Goal: Task Accomplishment & Management: Use online tool/utility

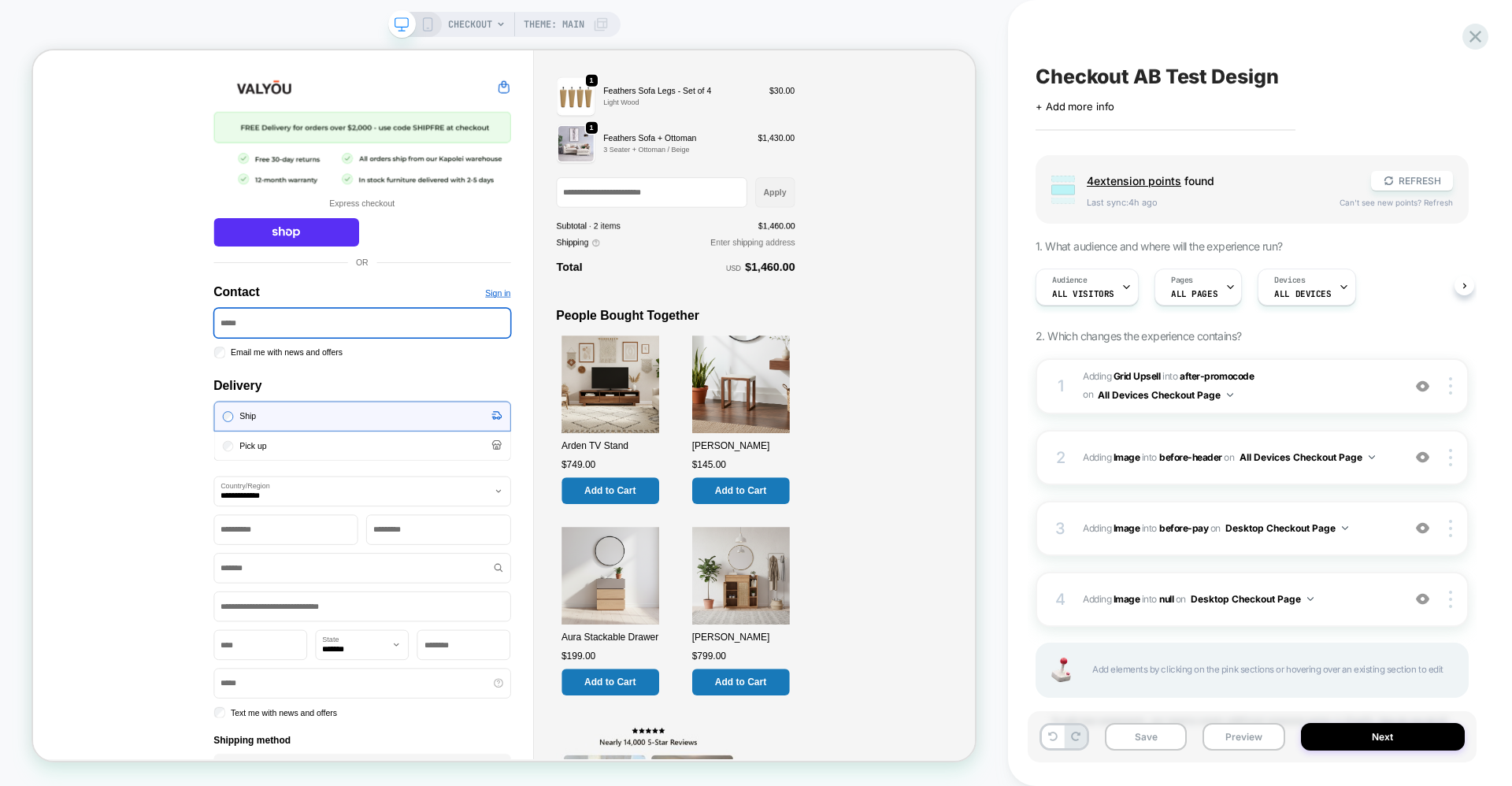
click at [0, 376] on div "CHECKOUT Theme: MAIN" at bounding box center [503, 393] width 1008 height 754
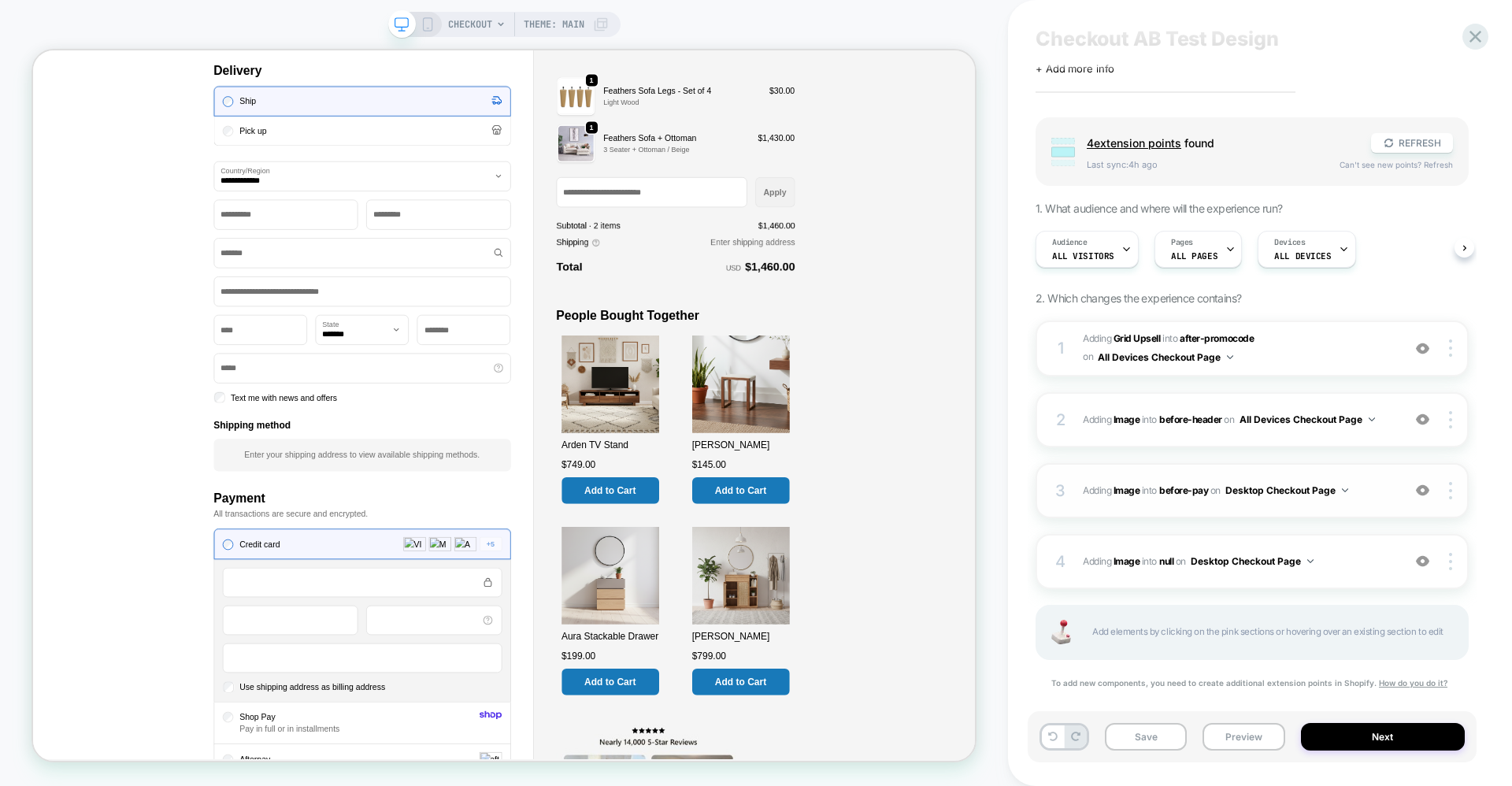
scroll to position [58, 0]
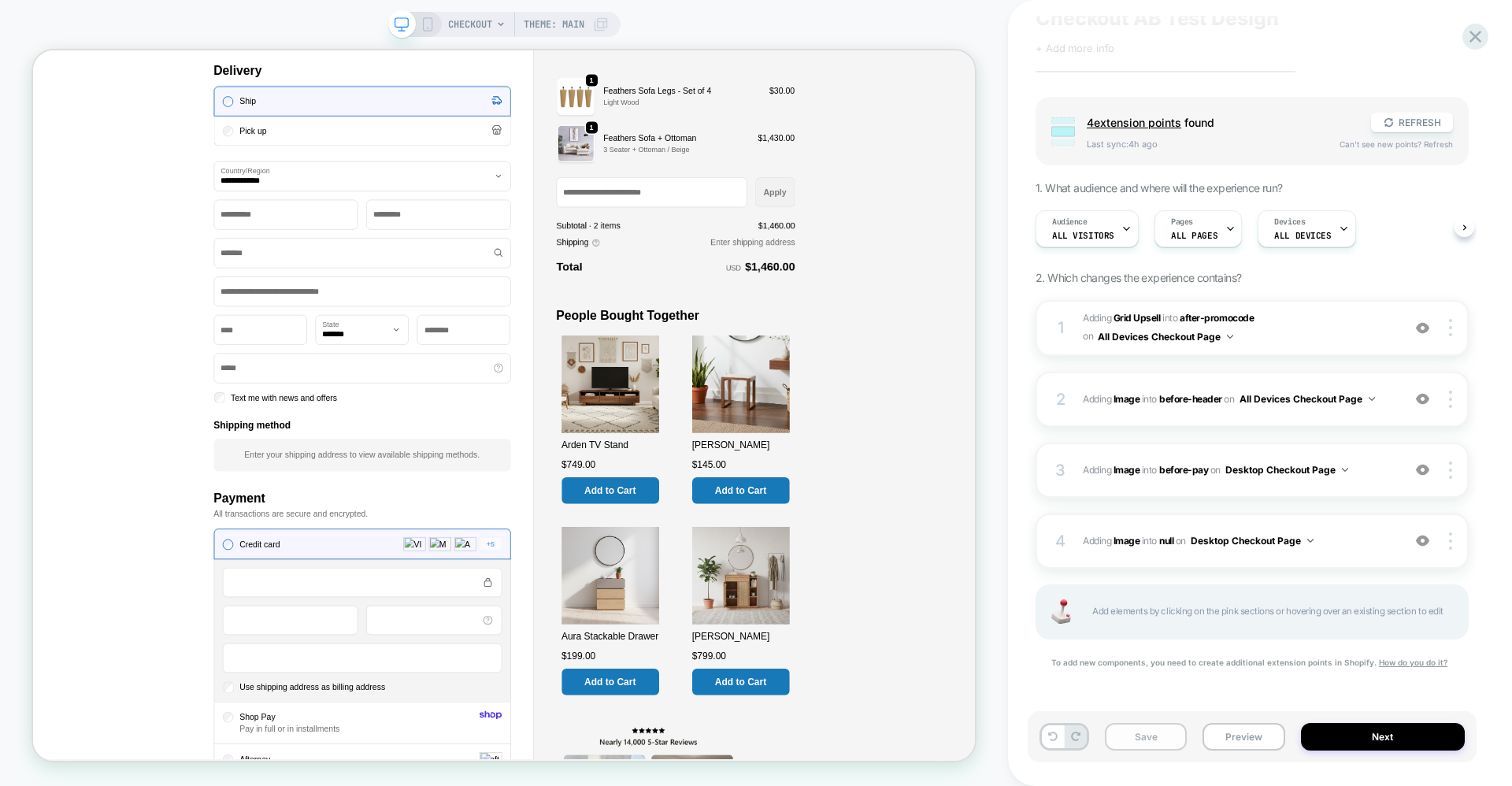
click at [1140, 748] on button "Save" at bounding box center [1145, 737] width 82 height 27
click at [1234, 740] on button "Preview" at bounding box center [1243, 737] width 82 height 27
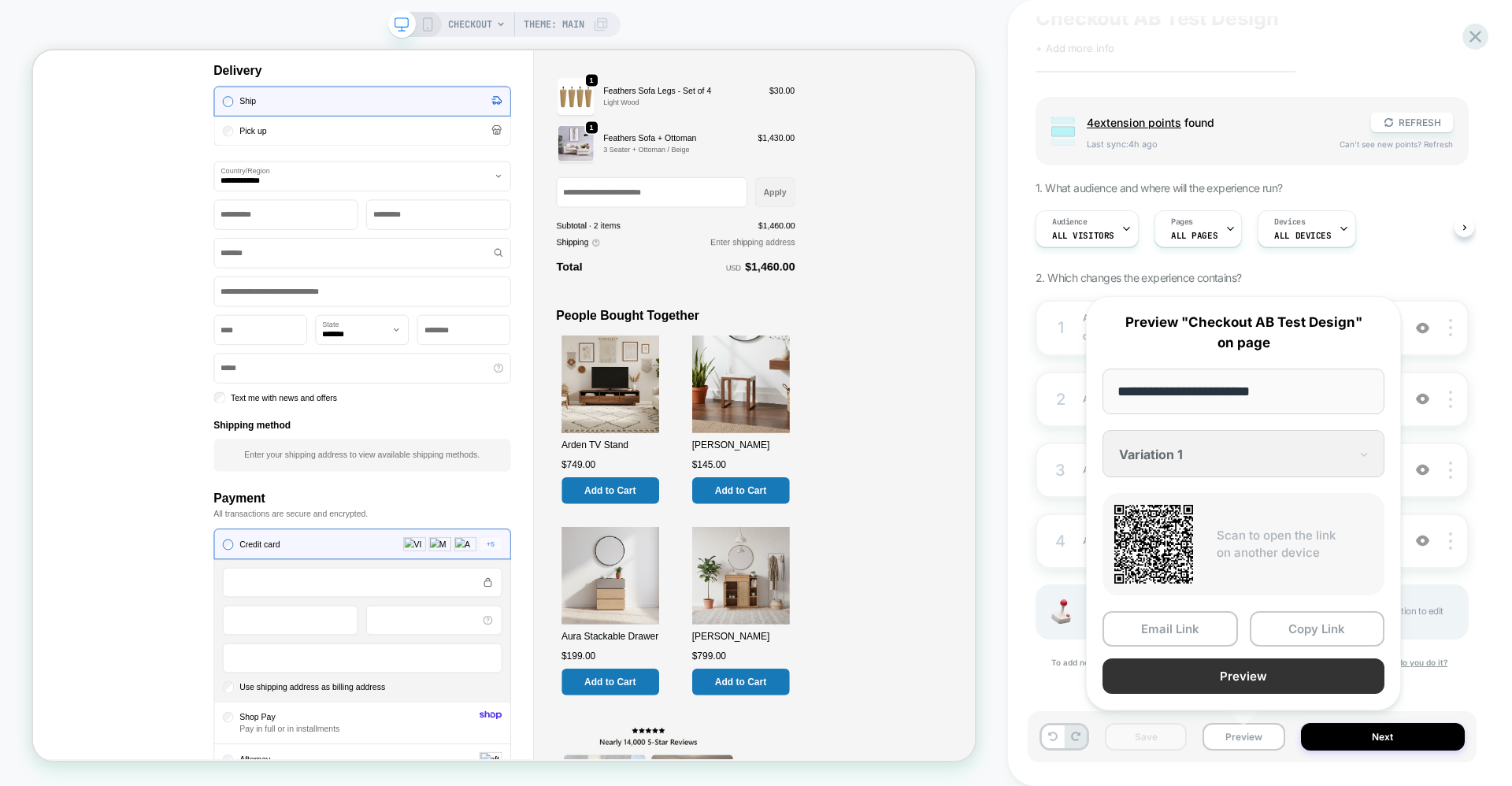
click at [1184, 662] on button "Preview" at bounding box center [1243, 677] width 282 height 35
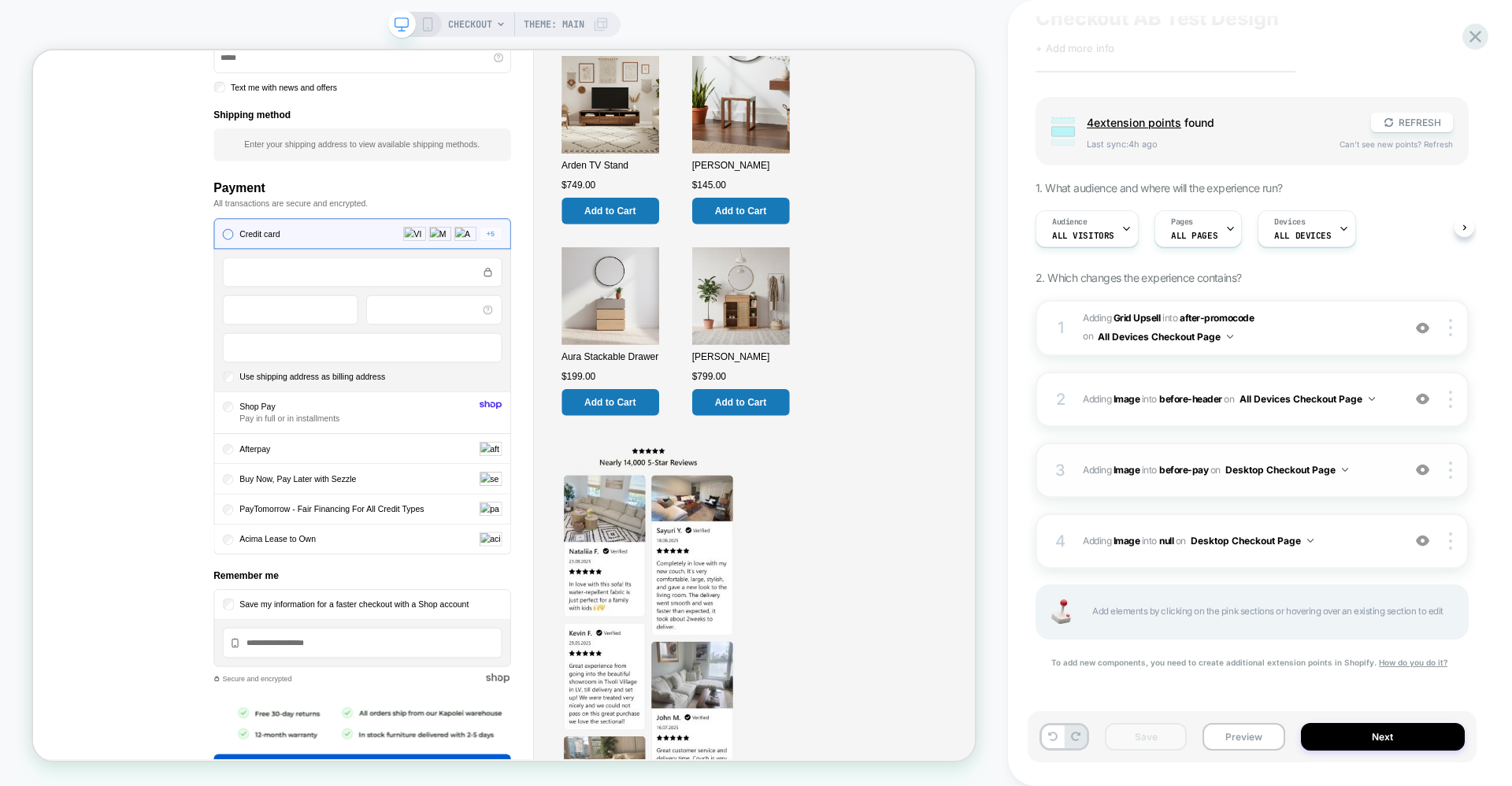
scroll to position [840, 0]
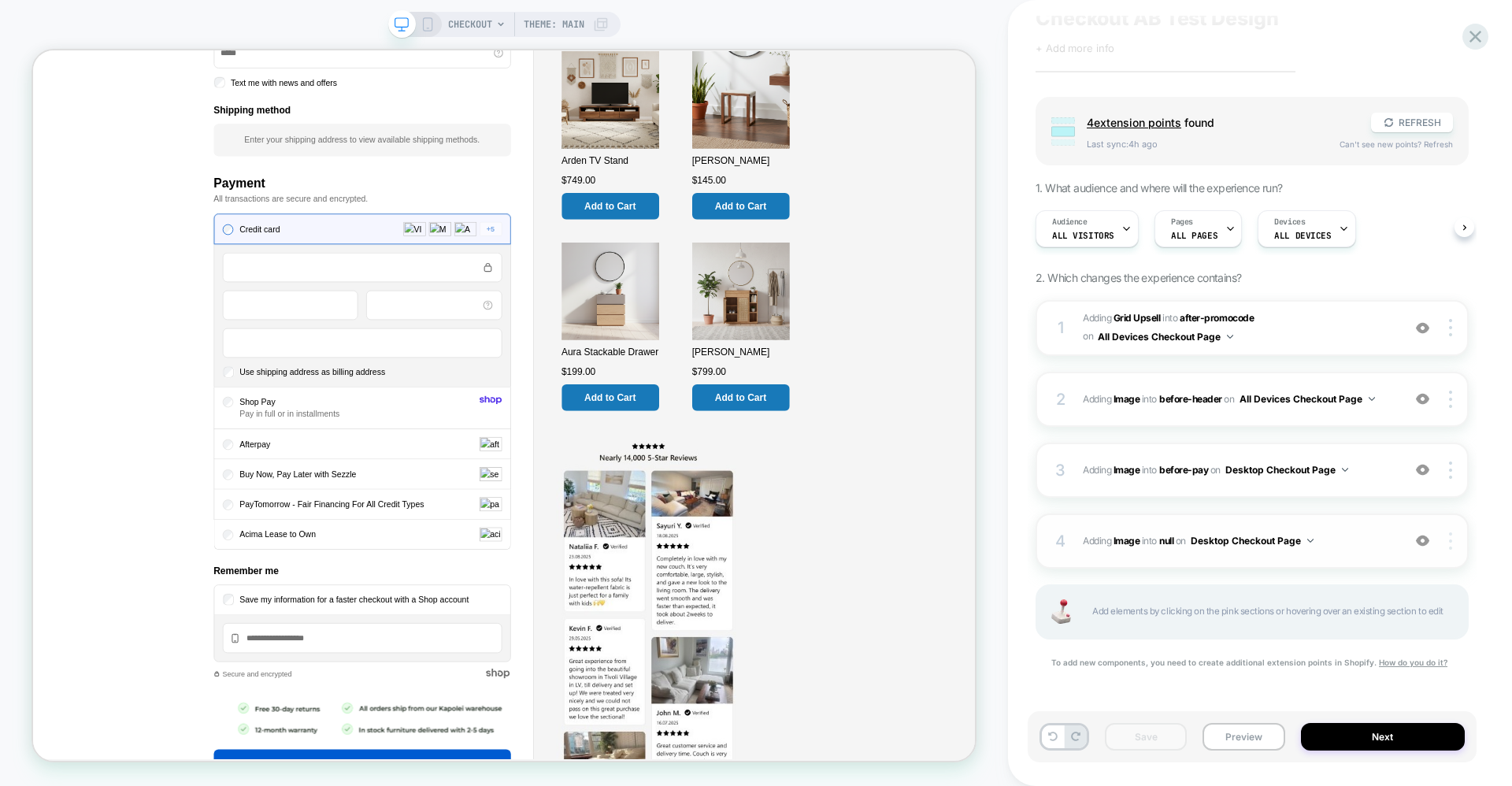
click at [1452, 547] on img at bounding box center [1450, 542] width 4 height 18
click at [1380, 558] on div "Target All Devices" at bounding box center [1357, 560] width 140 height 43
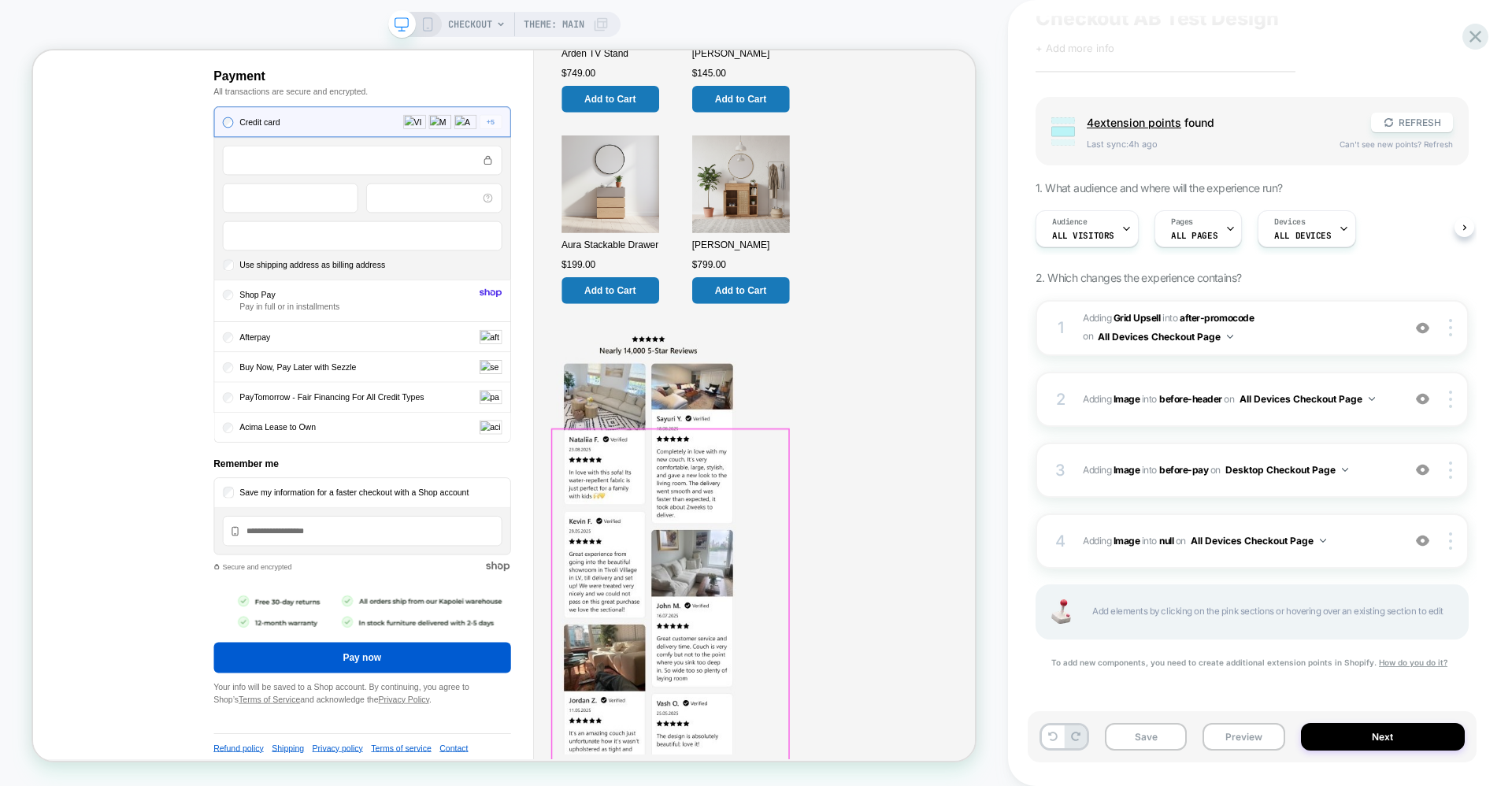
scroll to position [1013, 0]
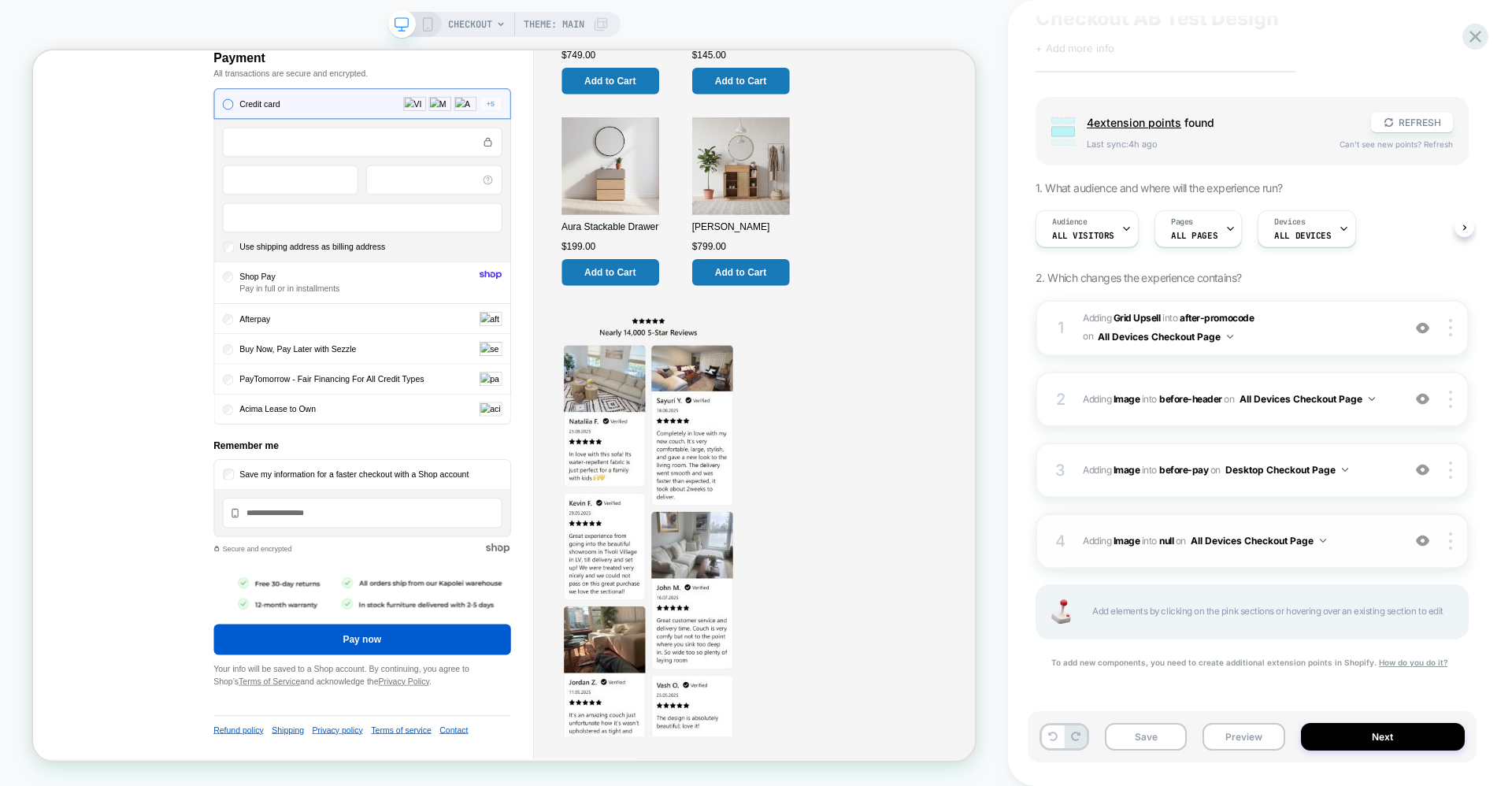
click at [1339, 536] on span "#_loomi_addon_1760070852770 Adding Image INTO null null on All Devices Checkout…" at bounding box center [1238, 541] width 311 height 19
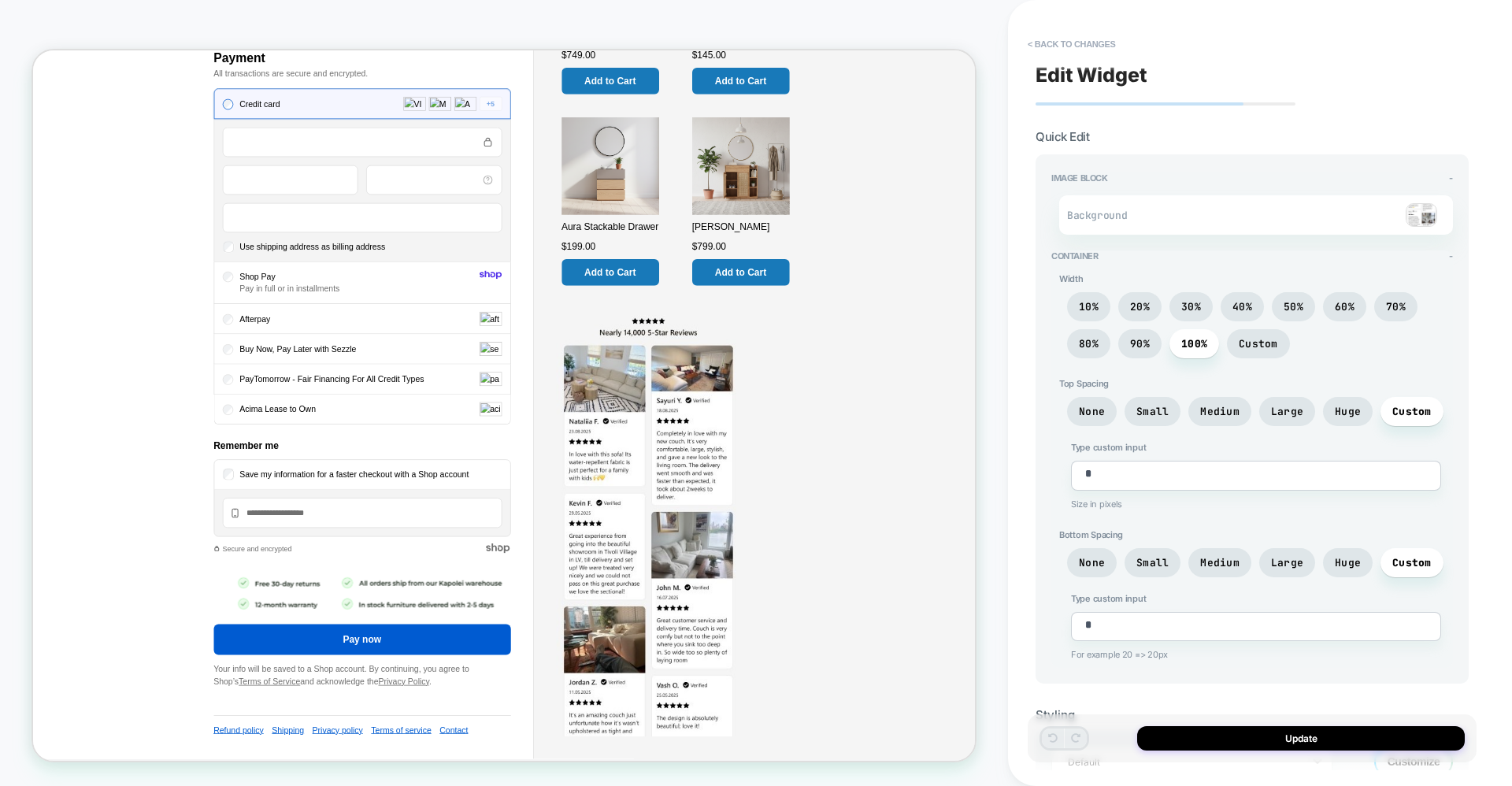
click at [1200, 221] on div at bounding box center [1314, 214] width 247 height 24
click at [1420, 221] on img at bounding box center [1421, 214] width 32 height 24
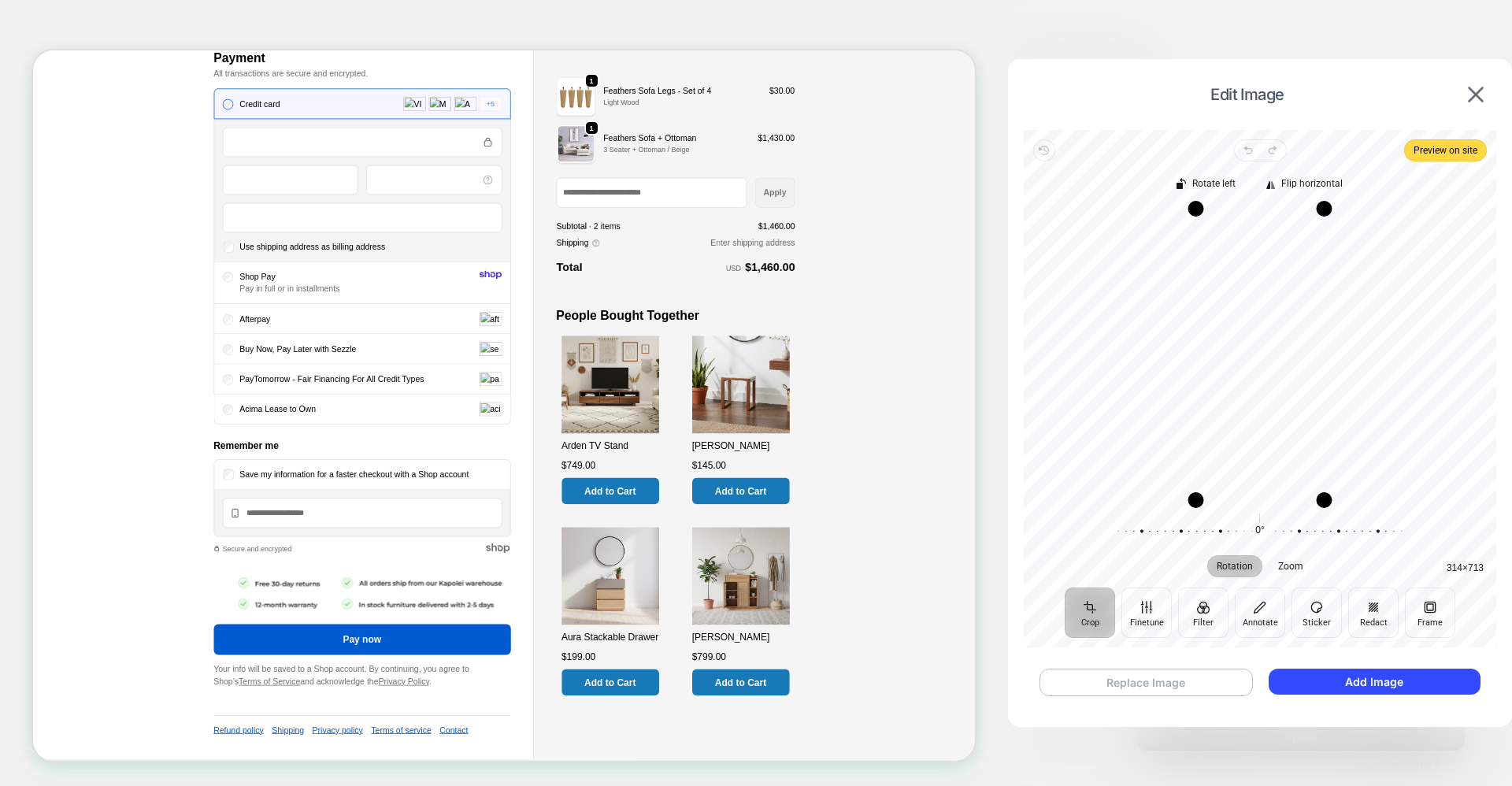
click at [1164, 682] on button "Replace Image" at bounding box center [1146, 682] width 213 height 27
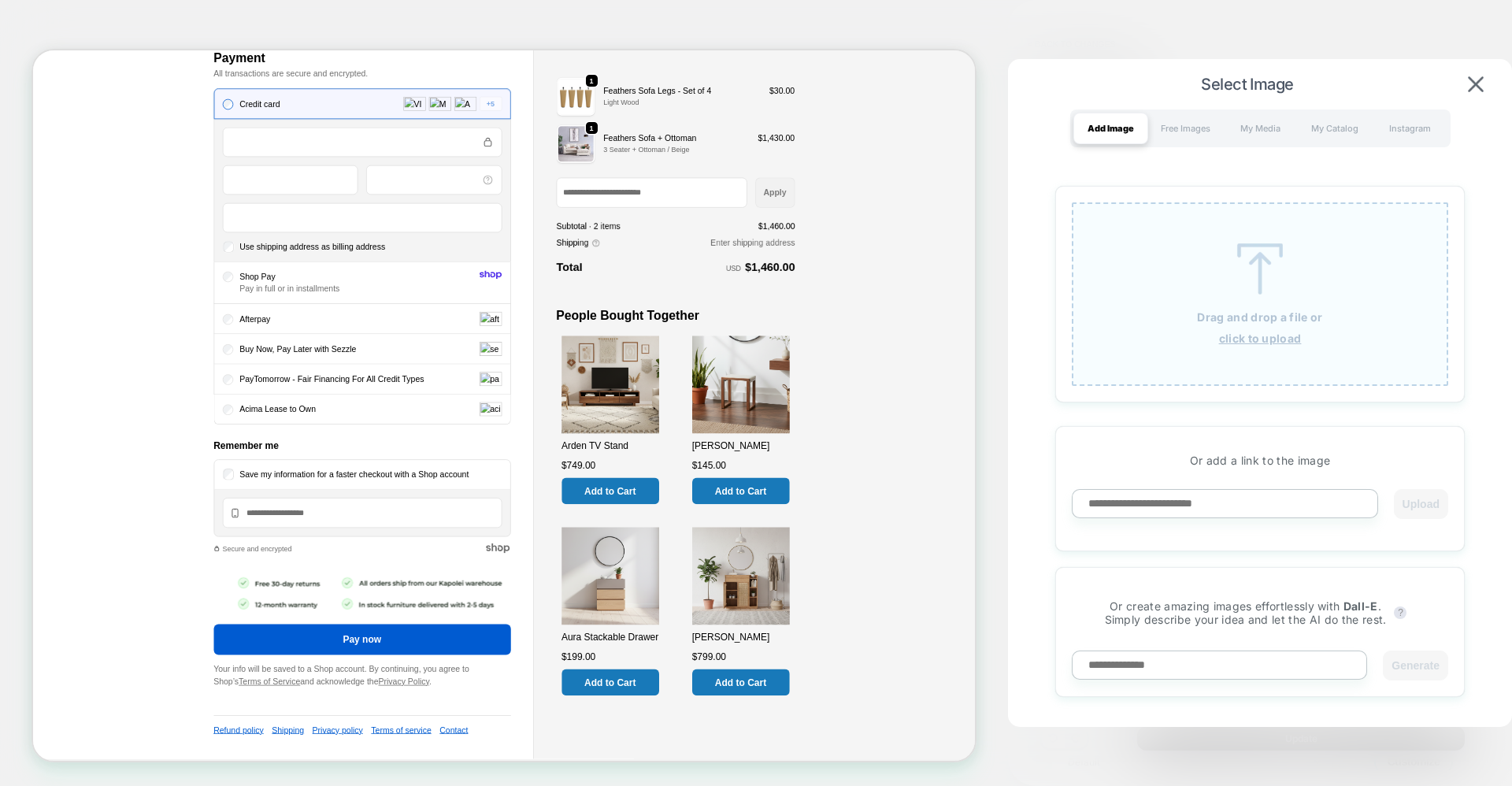
click at [1247, 363] on div "Drag and drop a file or click to upload" at bounding box center [1259, 294] width 376 height 183
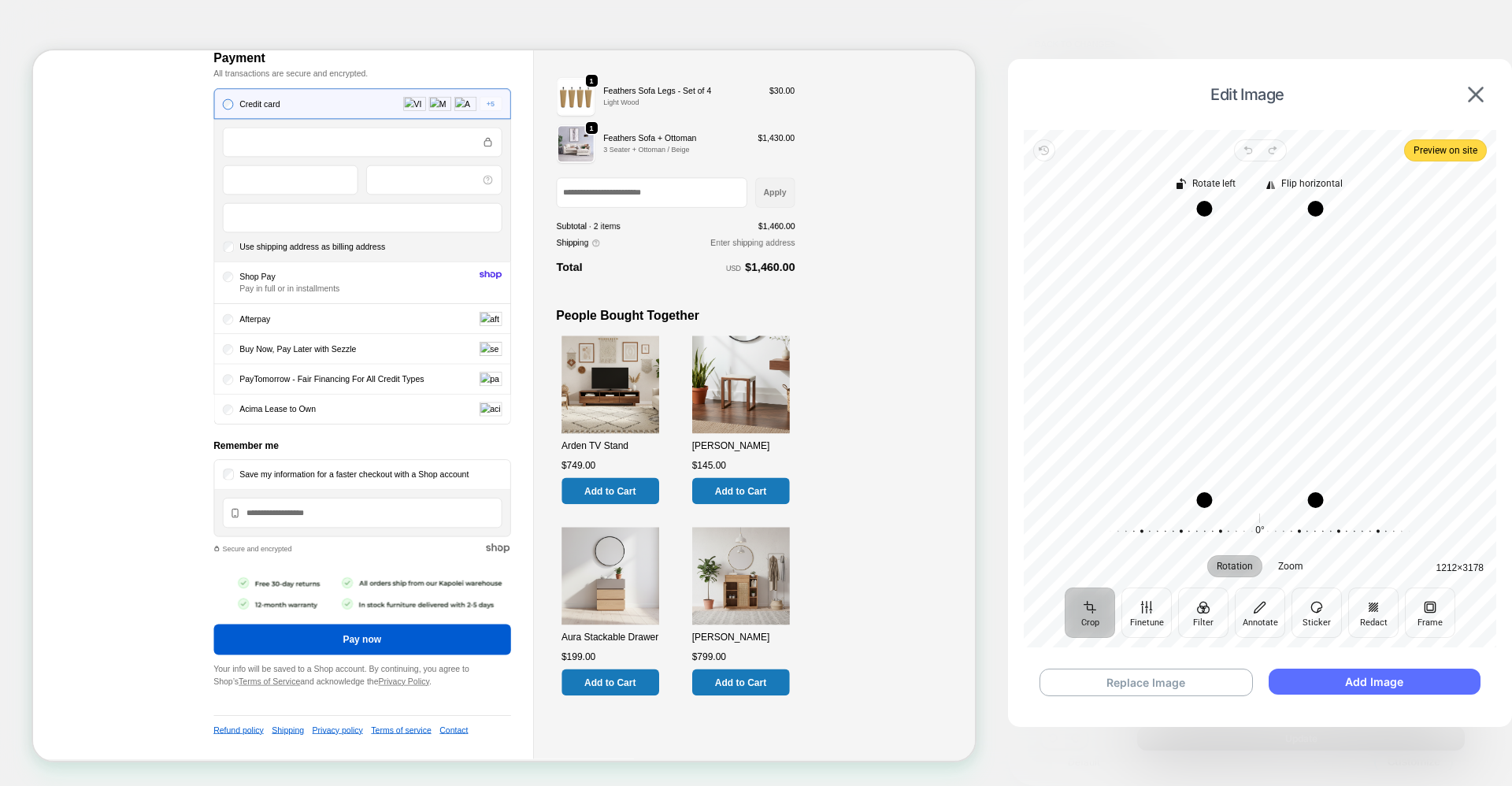
click at [1330, 673] on button "Add Image" at bounding box center [1374, 681] width 212 height 26
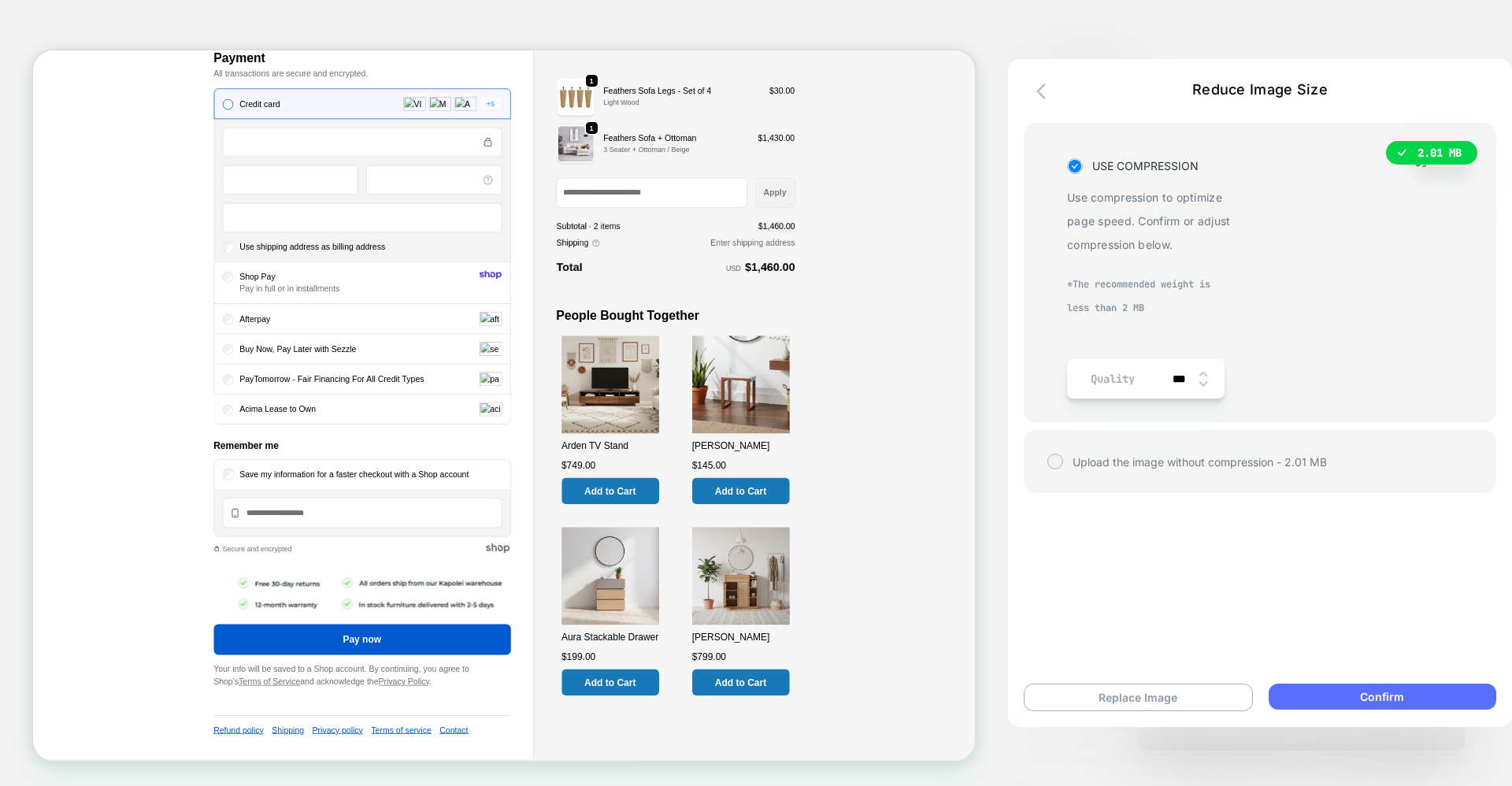
click at [1374, 694] on button "Confirm" at bounding box center [1382, 696] width 227 height 26
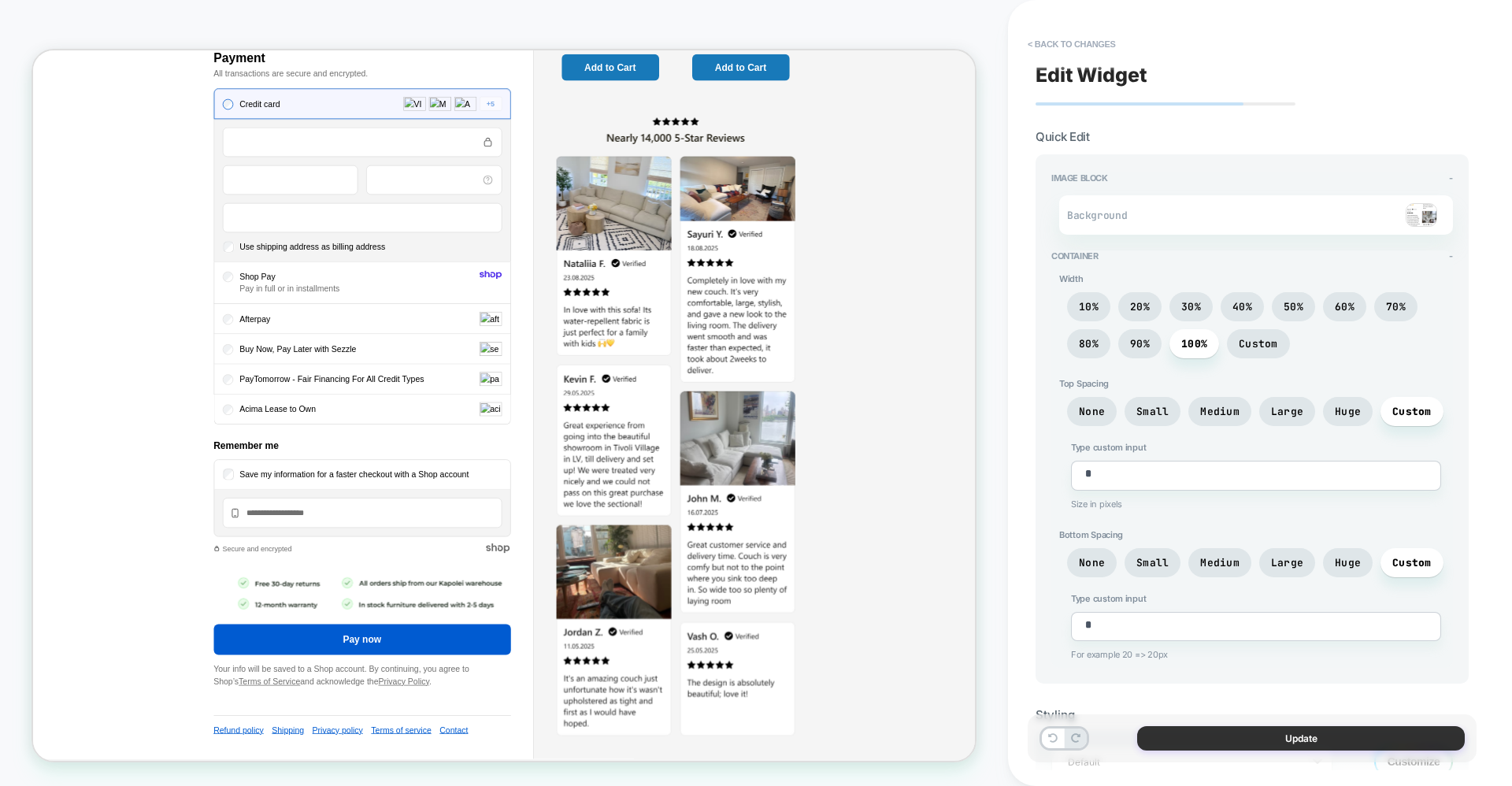
click at [1305, 745] on button "Update" at bounding box center [1300, 738] width 327 height 25
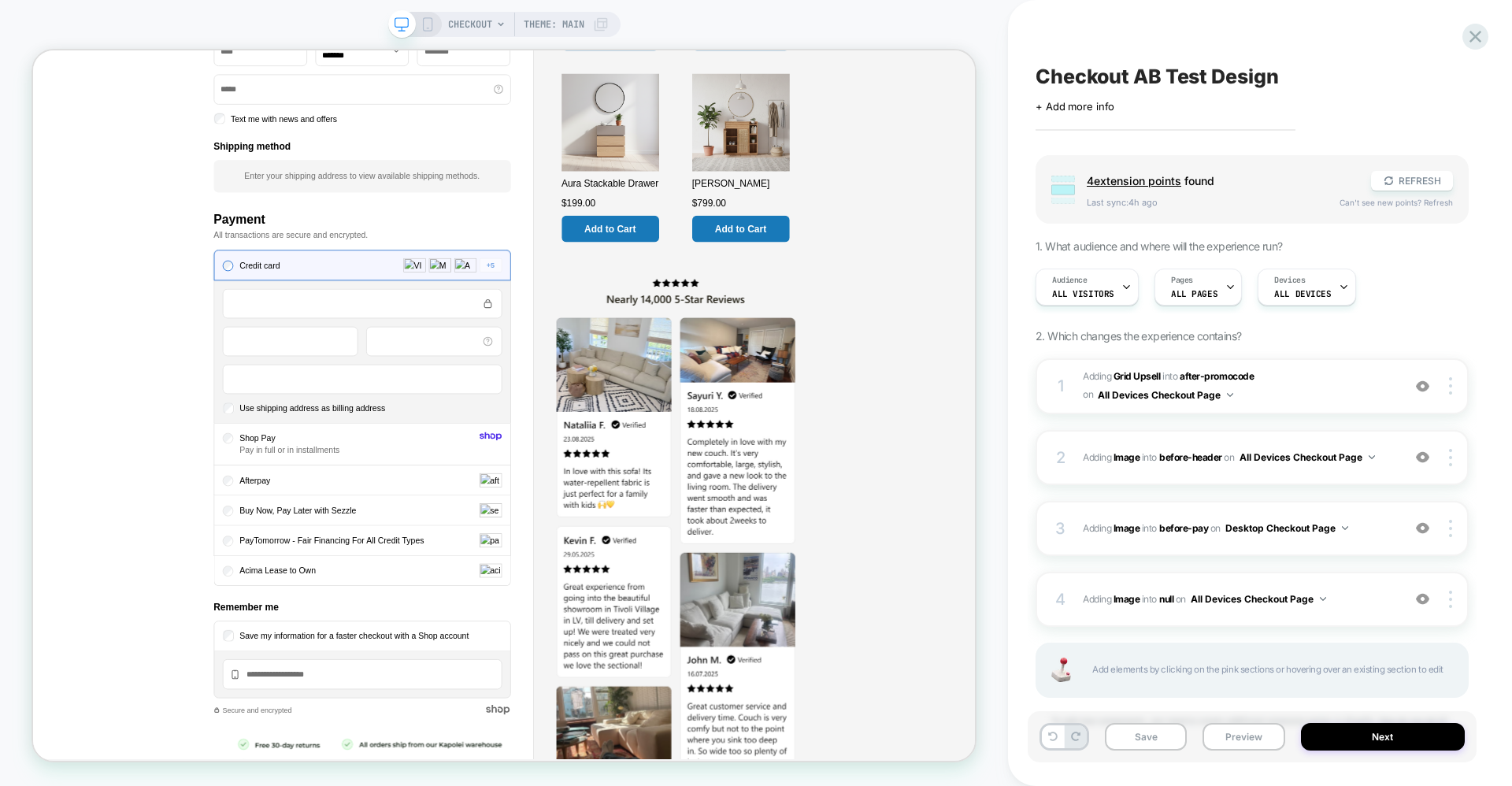
scroll to position [946, 0]
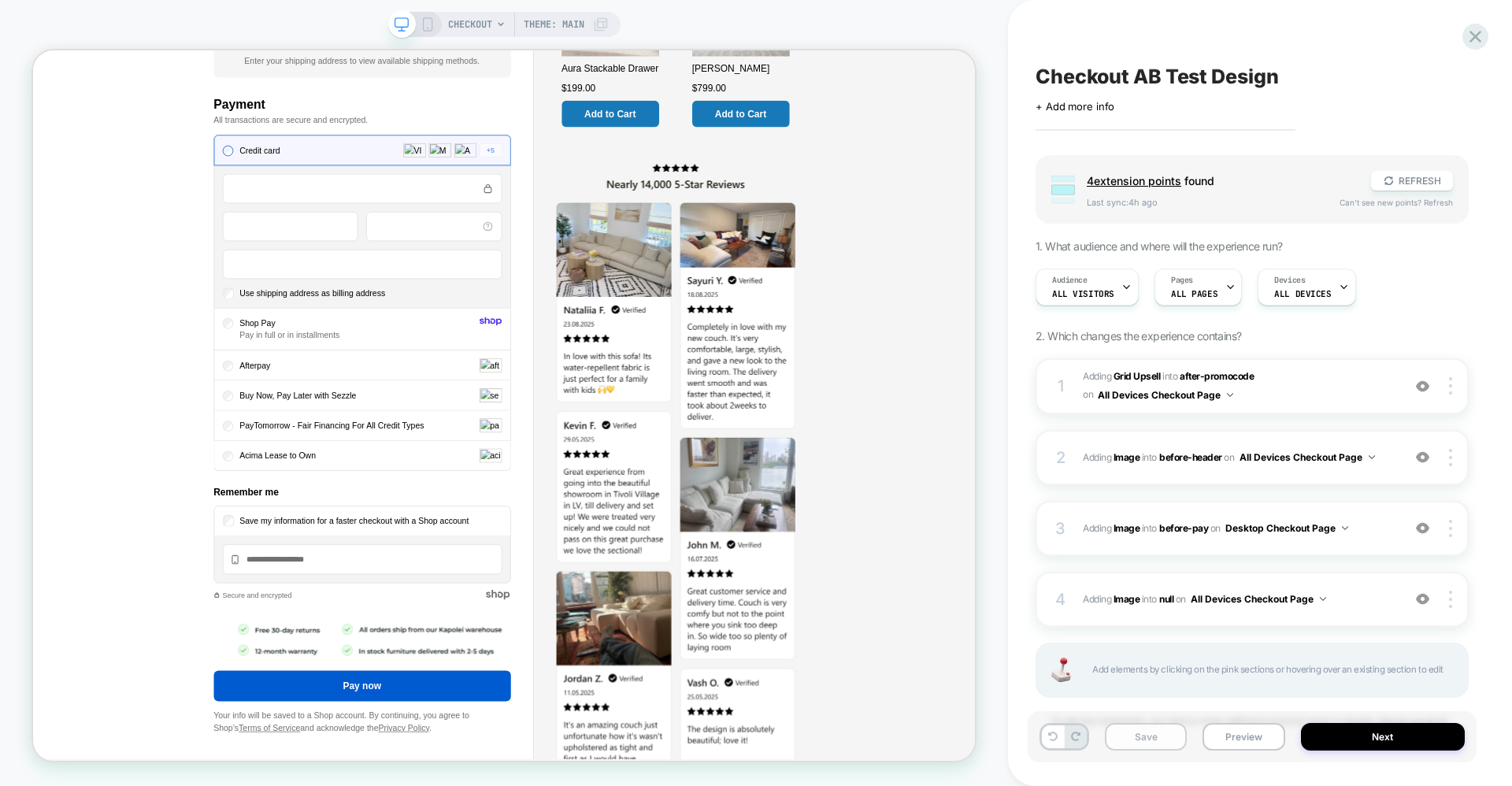
click at [1136, 742] on button "Save" at bounding box center [1145, 737] width 82 height 27
click at [1246, 745] on button "Preview" at bounding box center [1243, 737] width 82 height 27
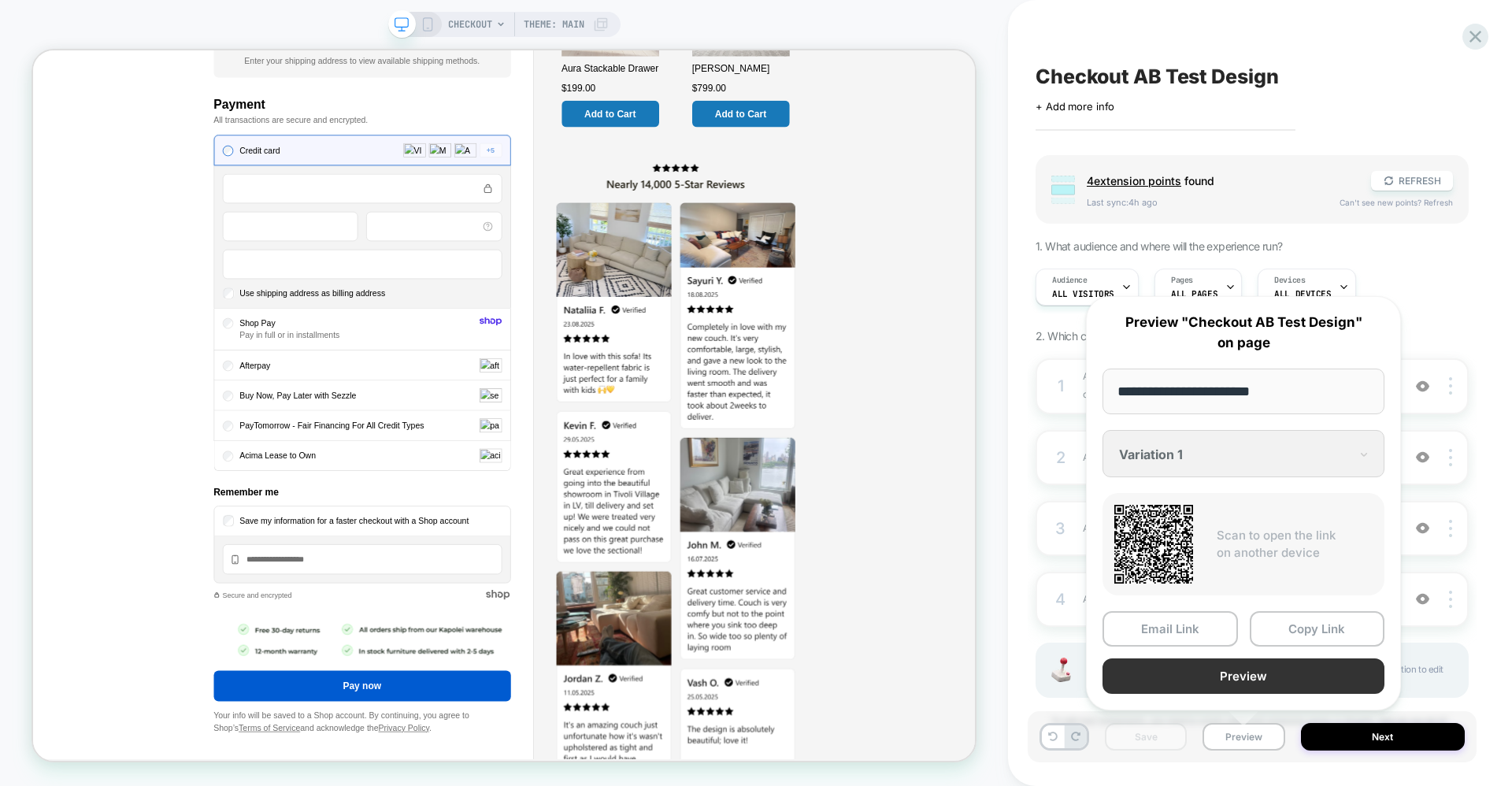
click at [1179, 677] on button "Preview" at bounding box center [1243, 677] width 282 height 35
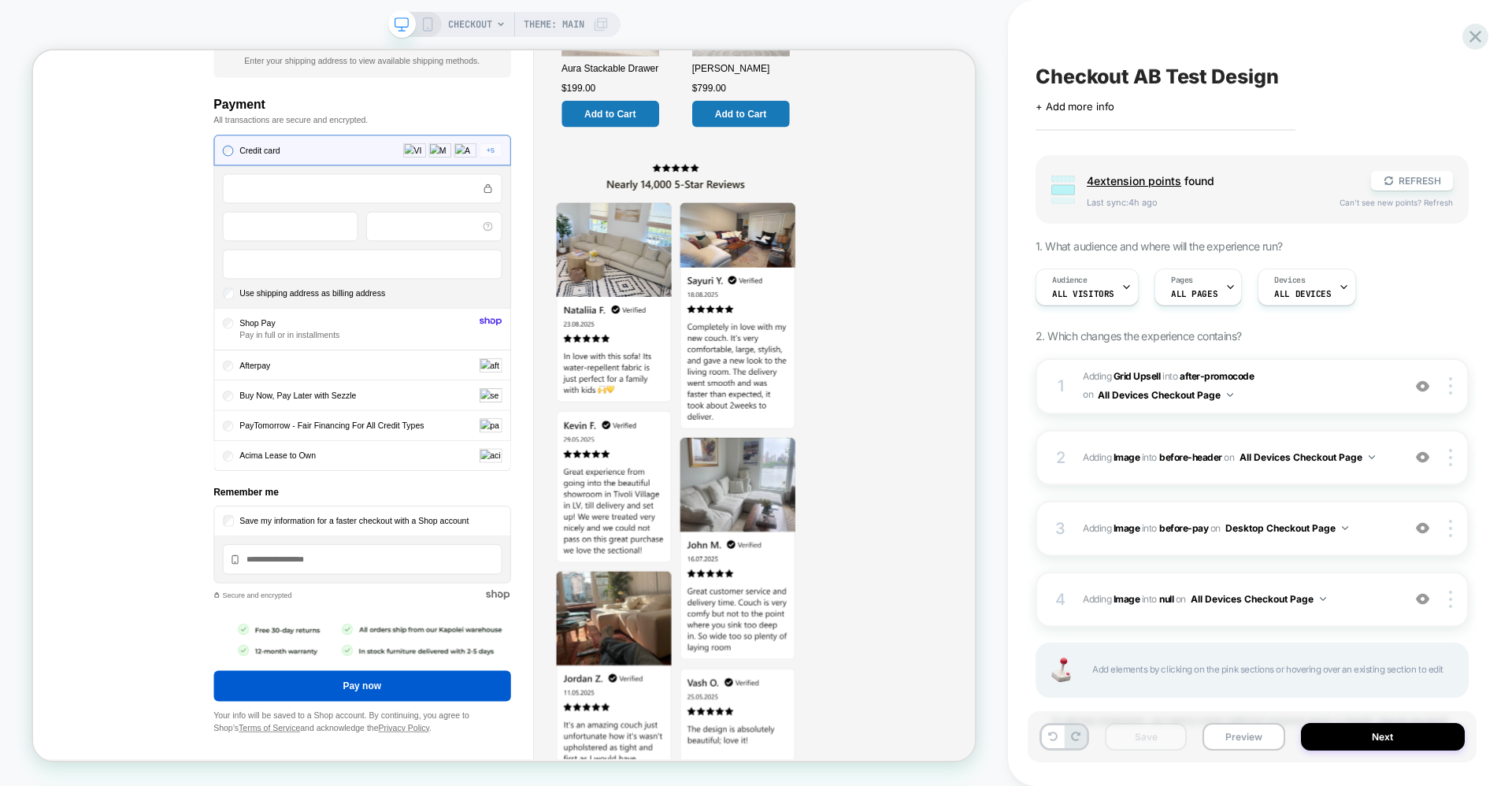
click at [430, 24] on rect at bounding box center [428, 25] width 9 height 12
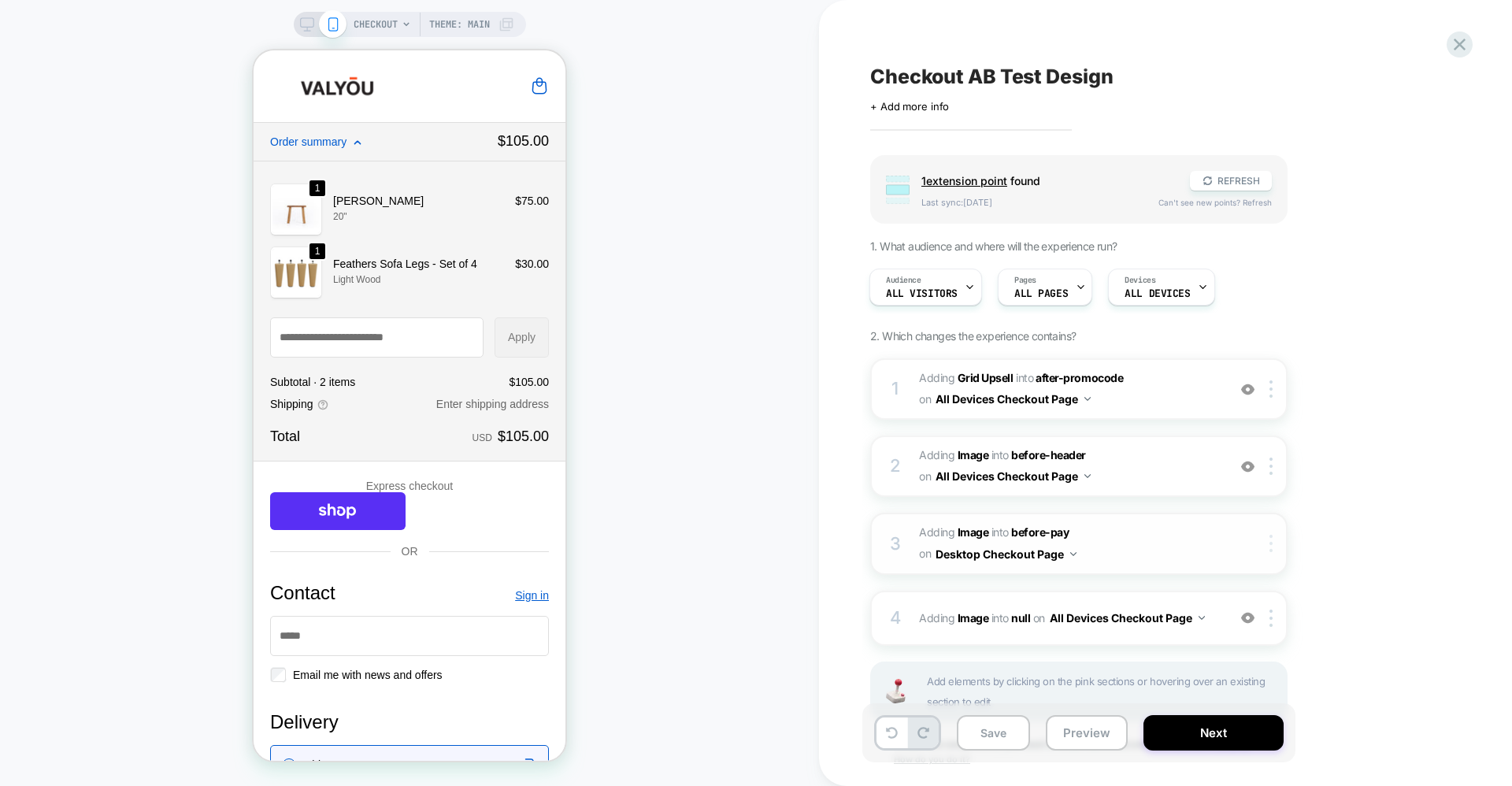
click at [1270, 549] on img at bounding box center [1270, 543] width 4 height 18
click at [1270, 583] on div "Target All Devices" at bounding box center [1272, 580] width 140 height 43
click at [987, 738] on button "Save" at bounding box center [993, 733] width 73 height 35
click at [1264, 618] on div at bounding box center [1273, 618] width 26 height 18
click at [1339, 631] on div "Group 1 extension point found REFRESH Last sync: [DATE] Can't see new points? R…" at bounding box center [1158, 481] width 575 height 652
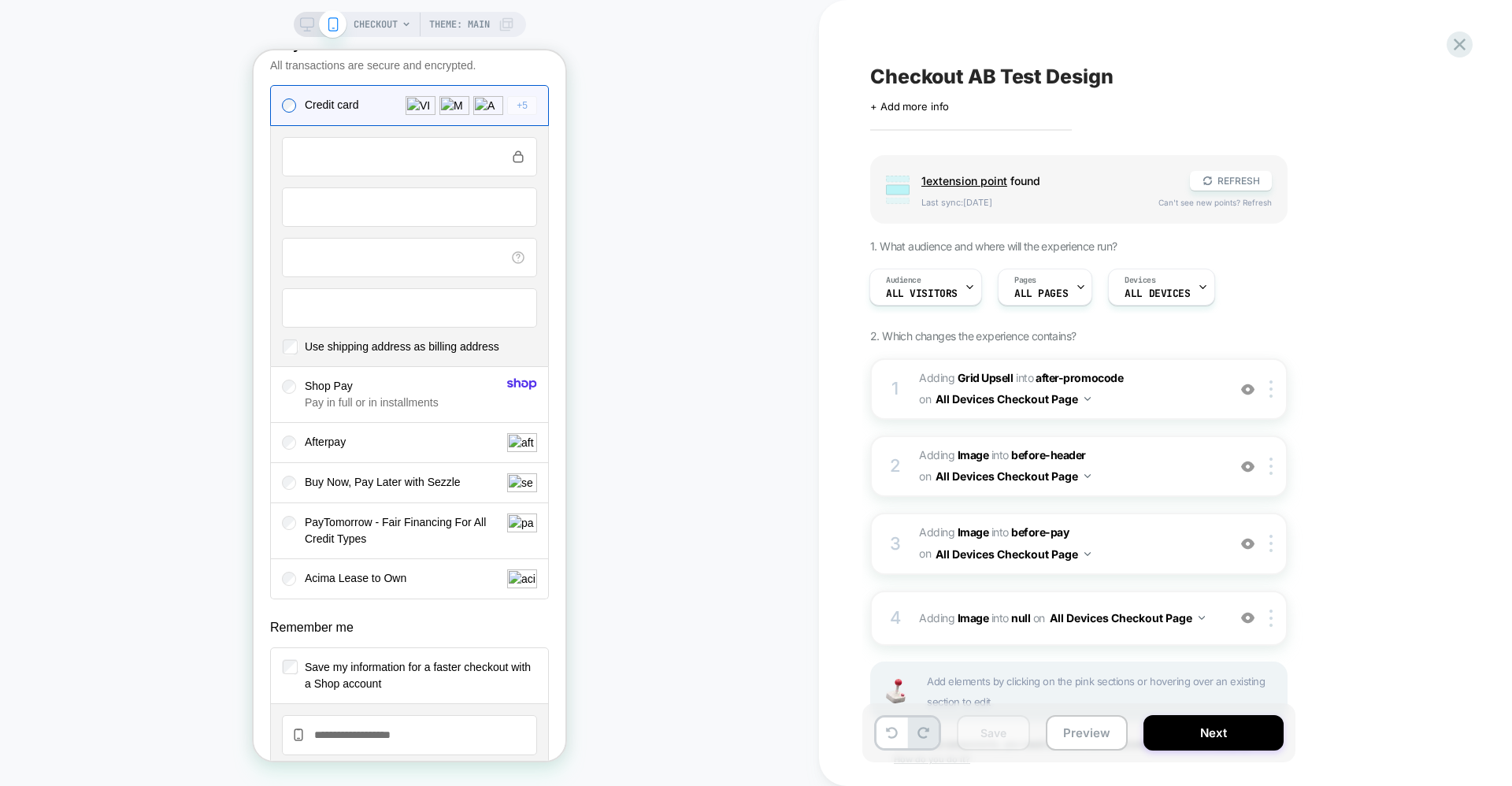
scroll to position [1108, 0]
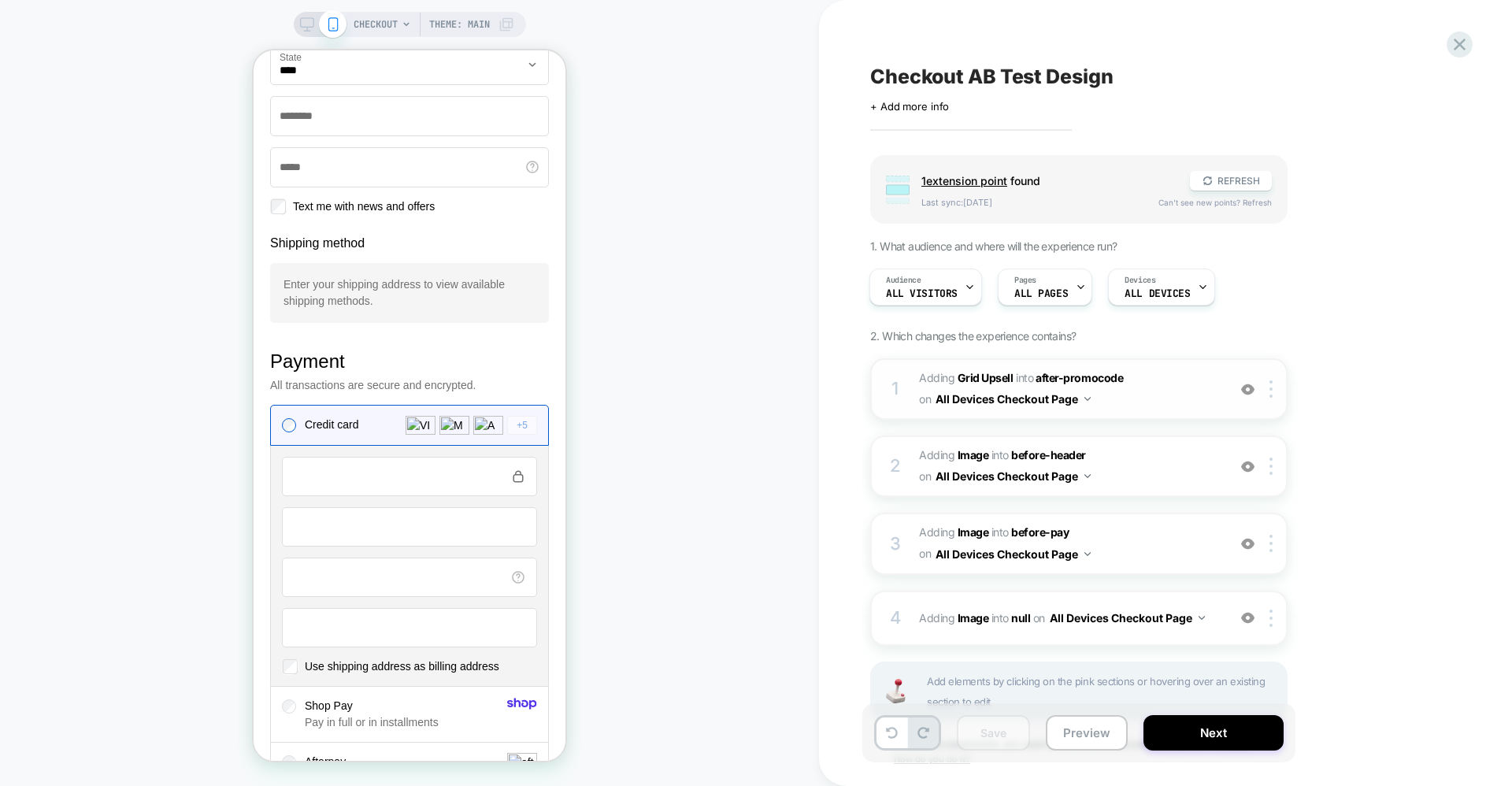
click at [1203, 395] on span "#_loomi_addon_1759922957354 Adding Grid Upsell INTO after-promocode after-promo…" at bounding box center [1069, 389] width 300 height 42
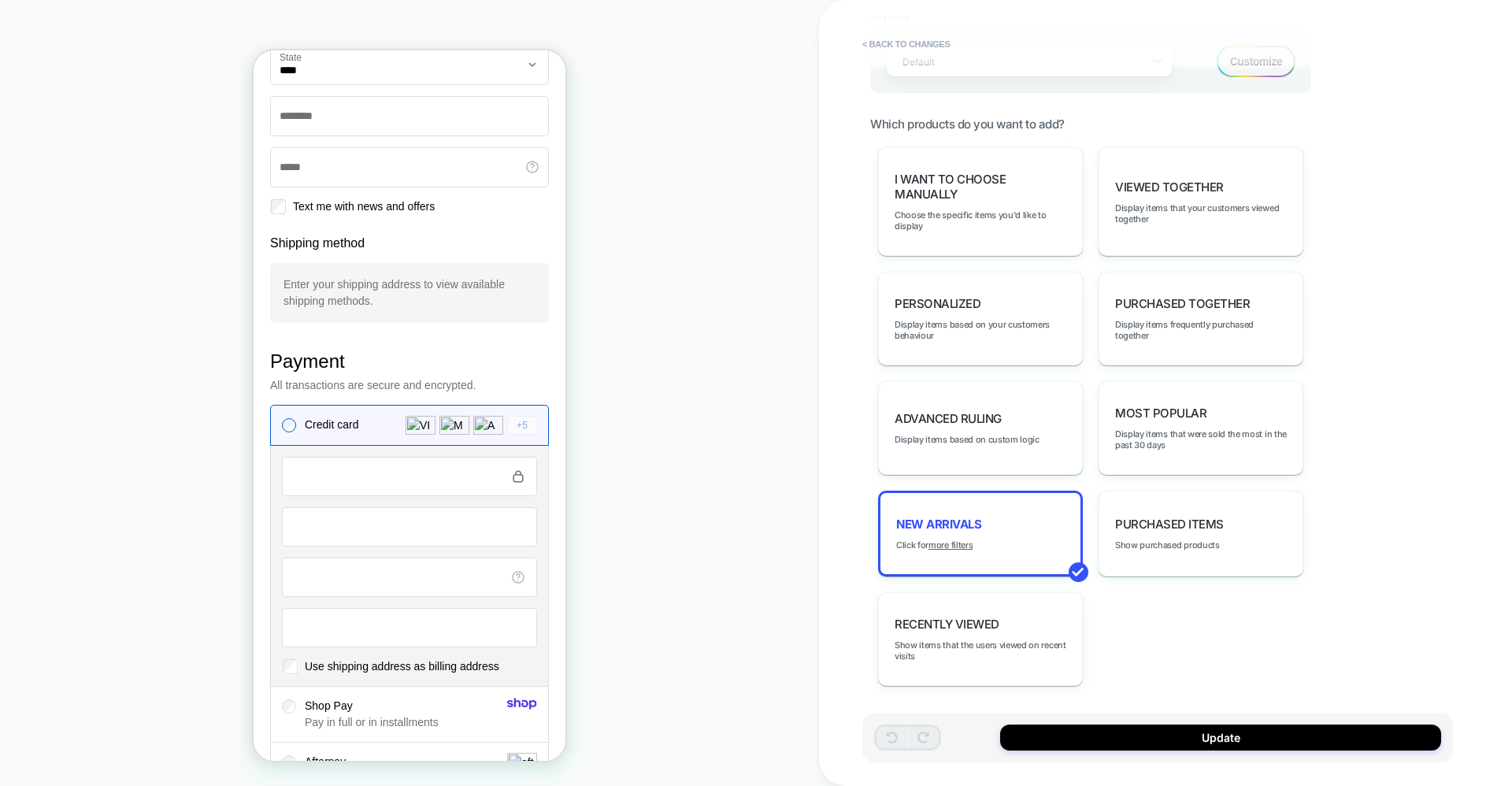
scroll to position [230, 0]
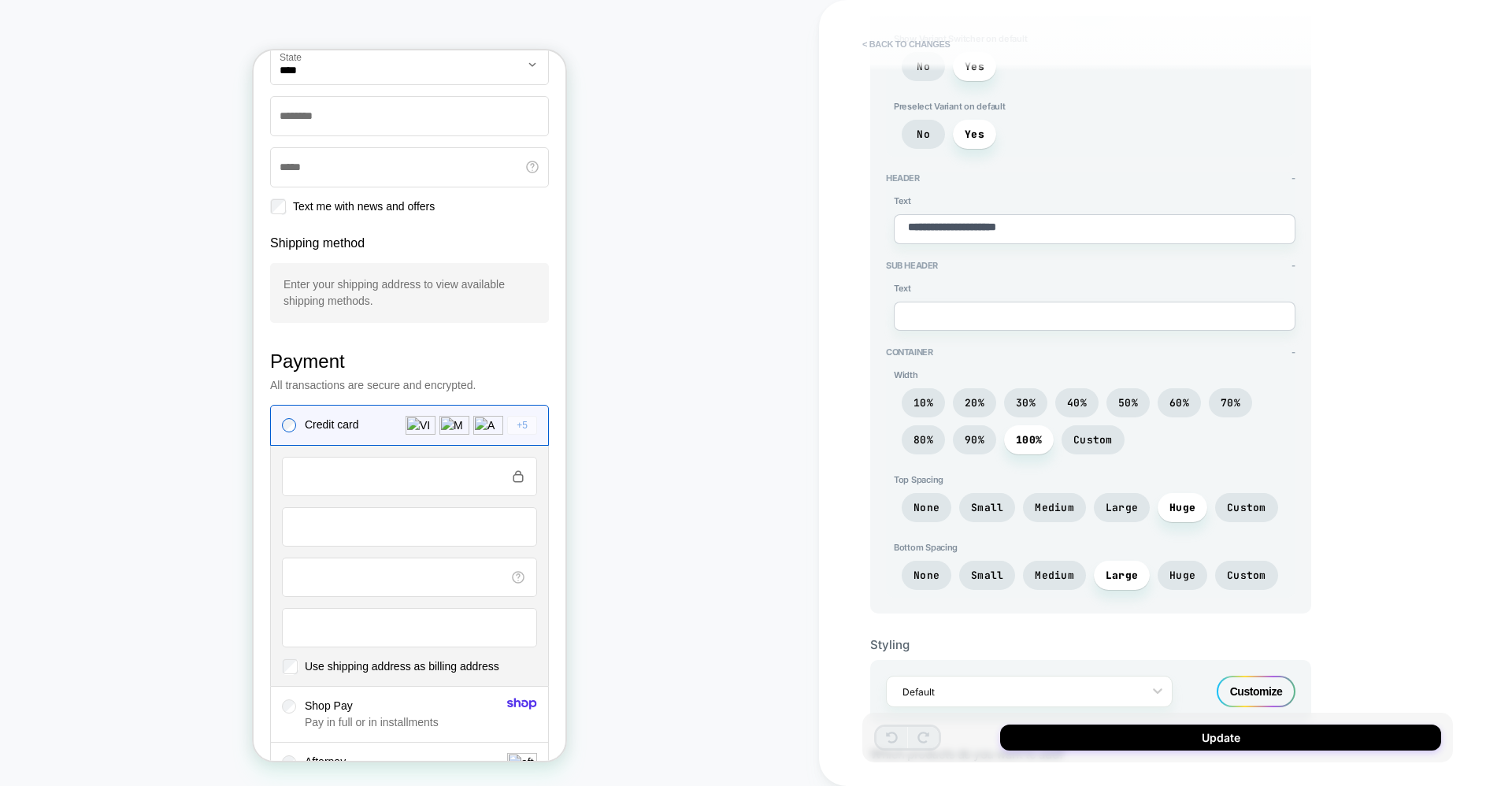
click at [875, 40] on button "< Back to changes" at bounding box center [906, 44] width 104 height 26
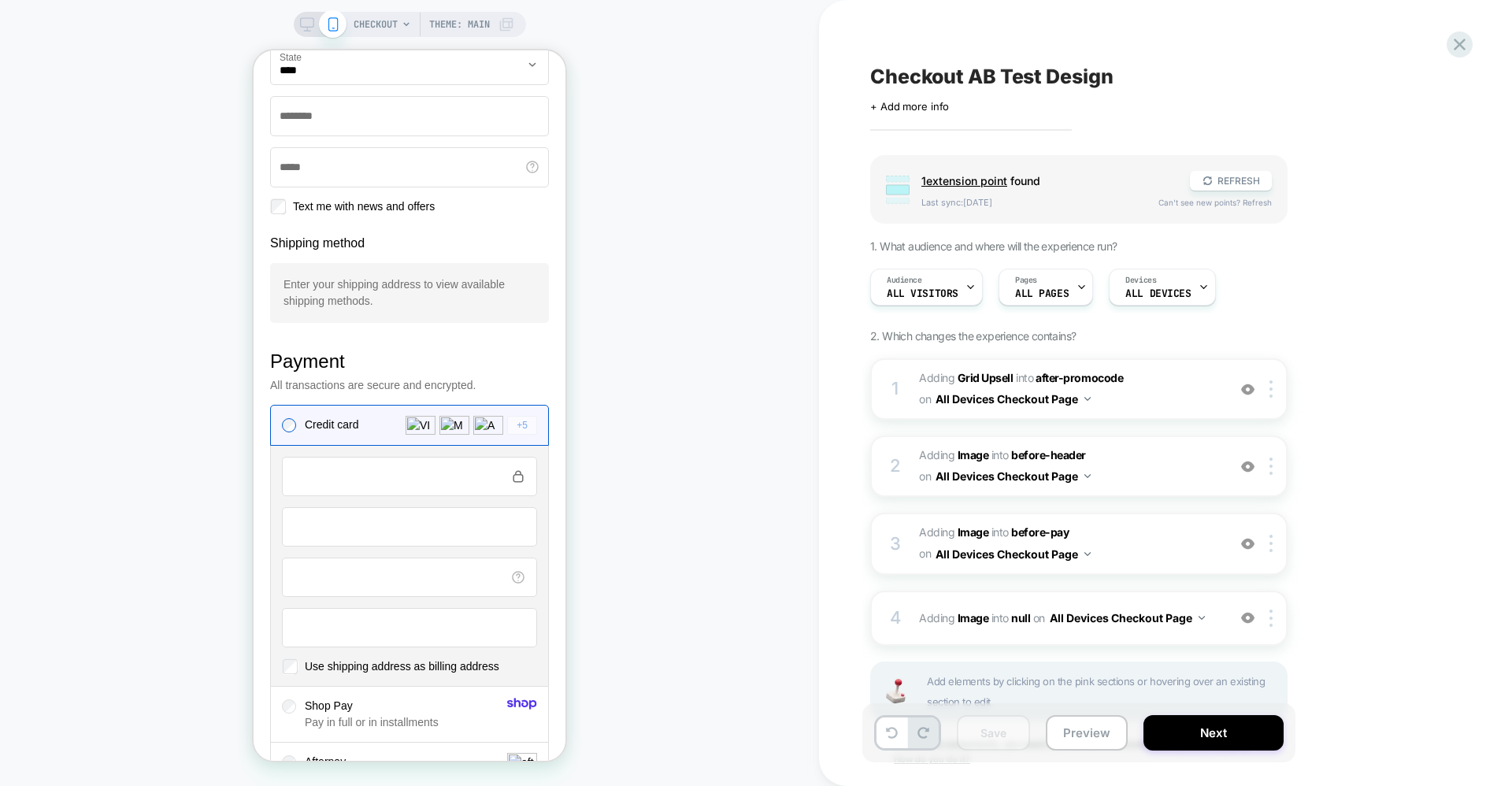
scroll to position [0, 1]
click at [1151, 469] on span "#_loomi_addon_1759924433231 Adding Image INTO before-header before-header on Al…" at bounding box center [1069, 467] width 300 height 42
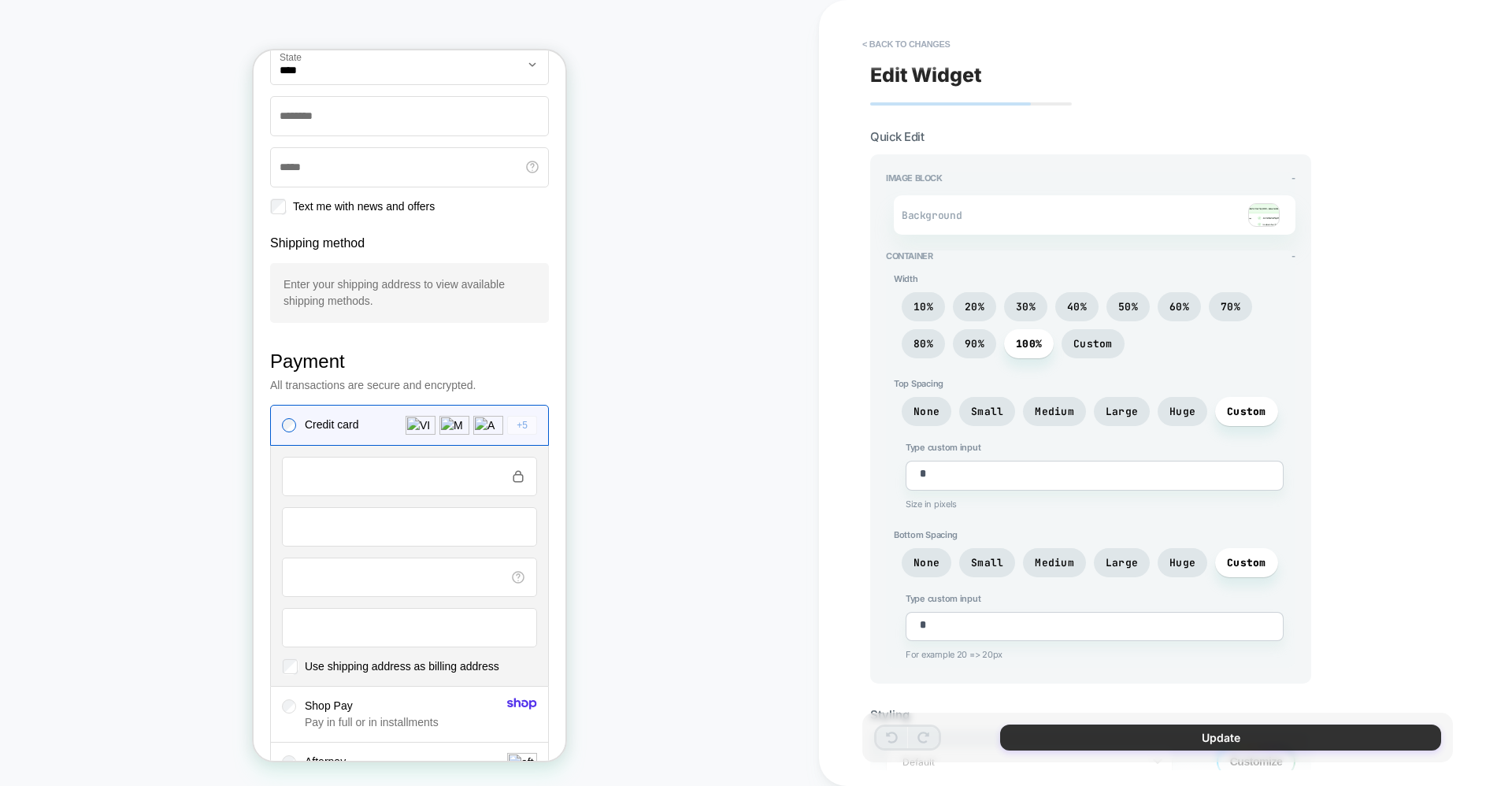
click at [1108, 734] on button "Update" at bounding box center [1220, 737] width 441 height 26
type textarea "*"
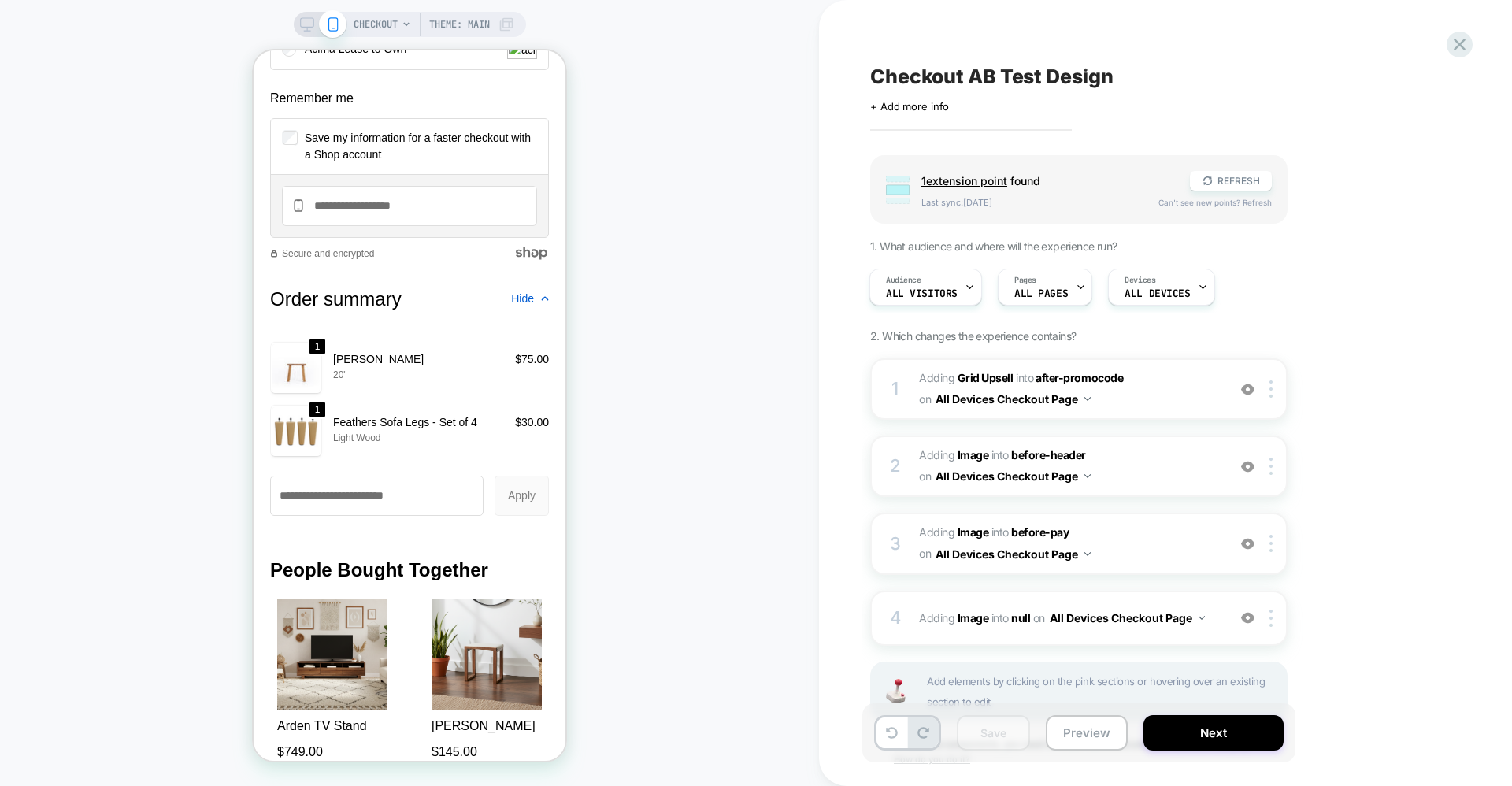
scroll to position [1738, 0]
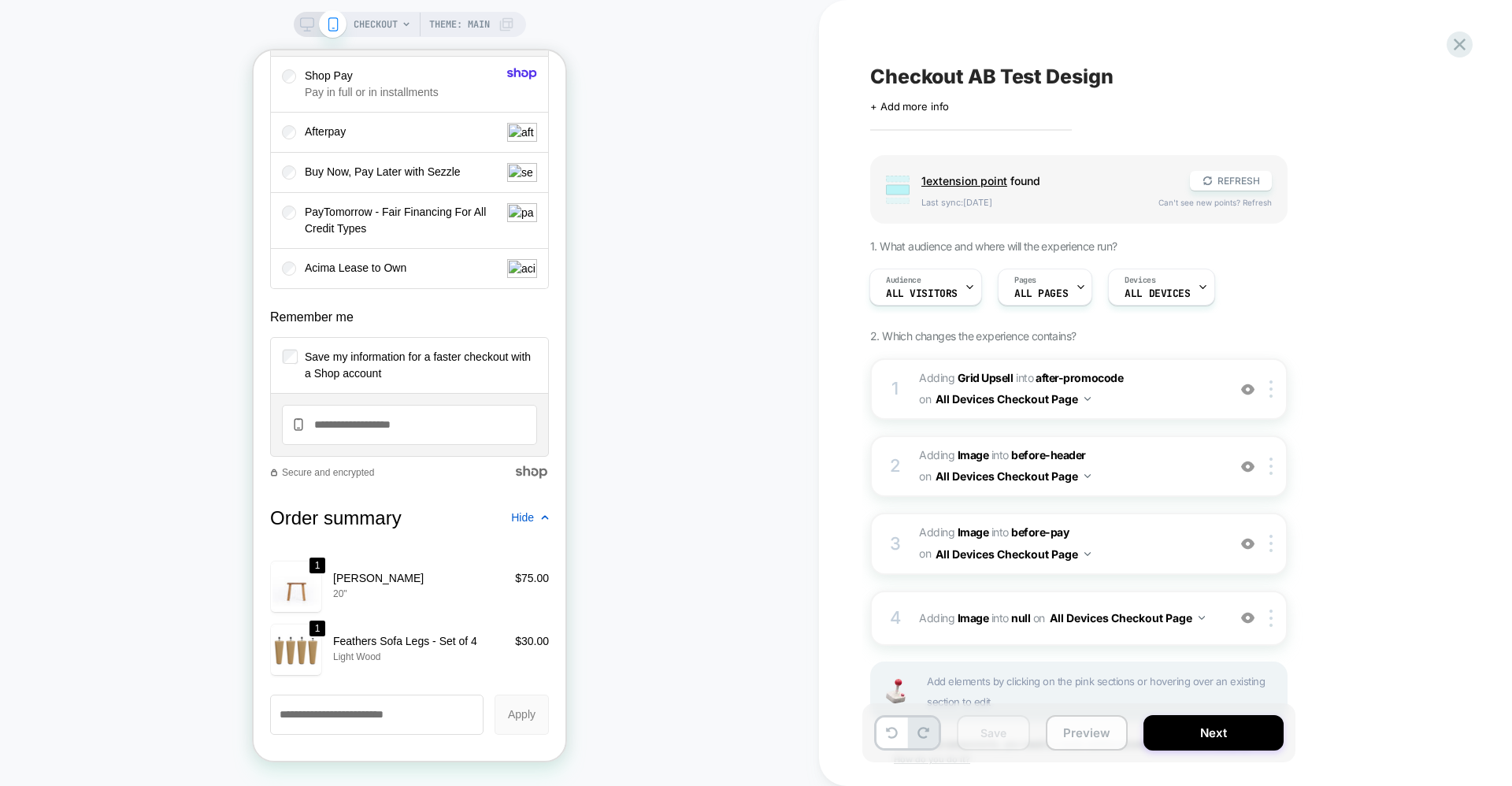
click at [1109, 745] on button "Preview" at bounding box center [1086, 733] width 82 height 35
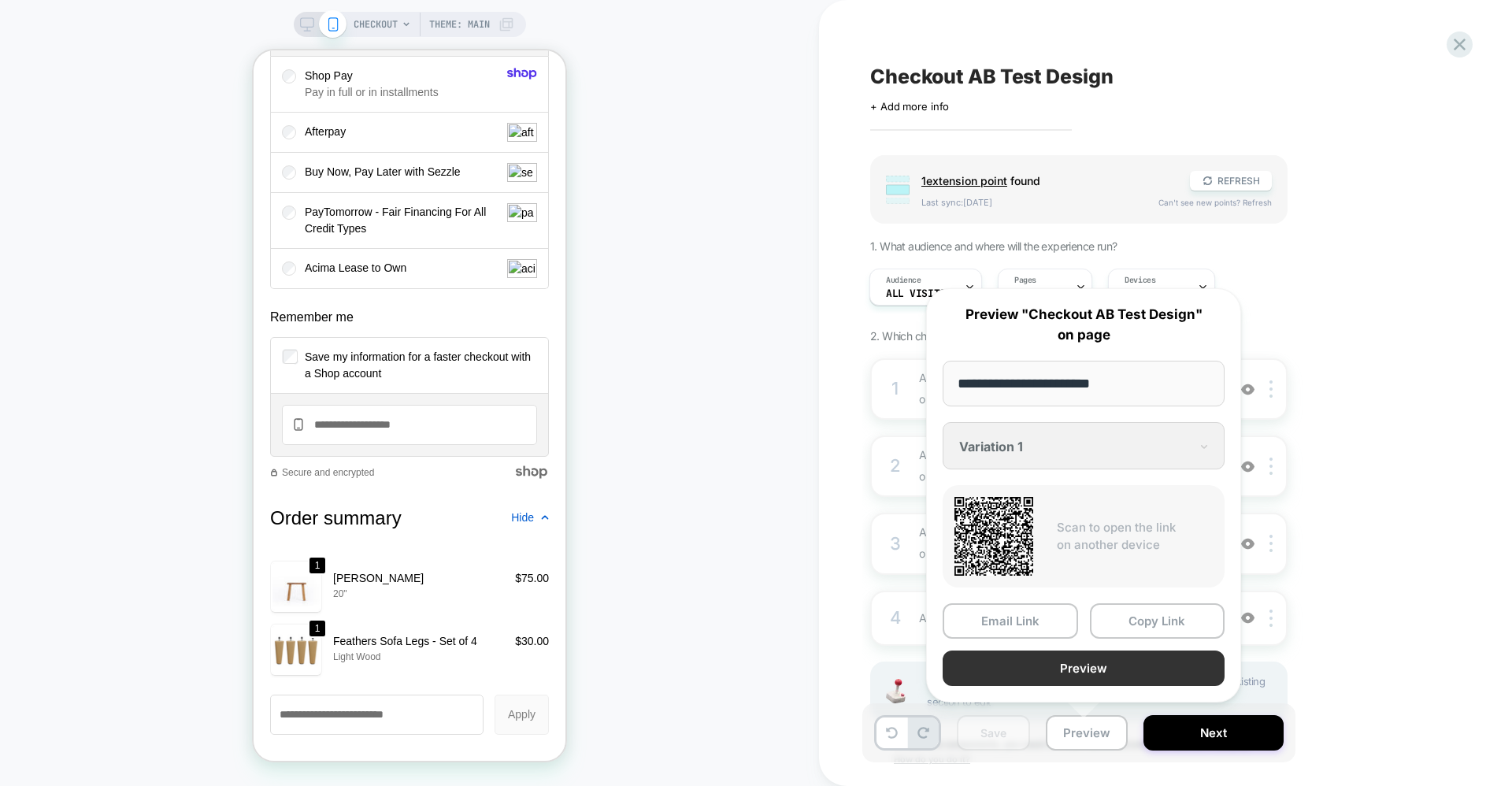
click at [1069, 670] on button "Preview" at bounding box center [1084, 669] width 282 height 35
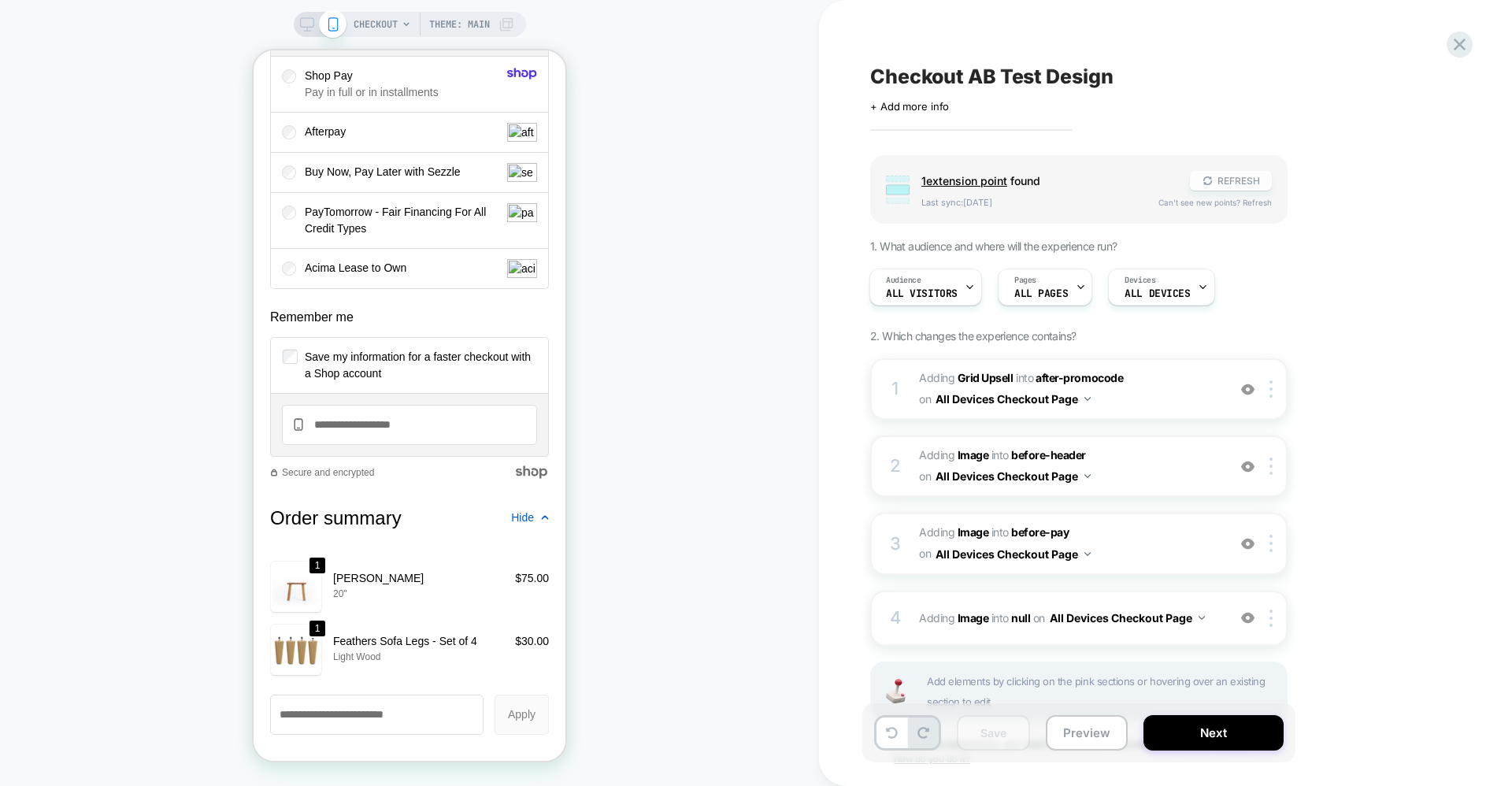
click at [1241, 172] on button "REFRESH" at bounding box center [1230, 181] width 82 height 19
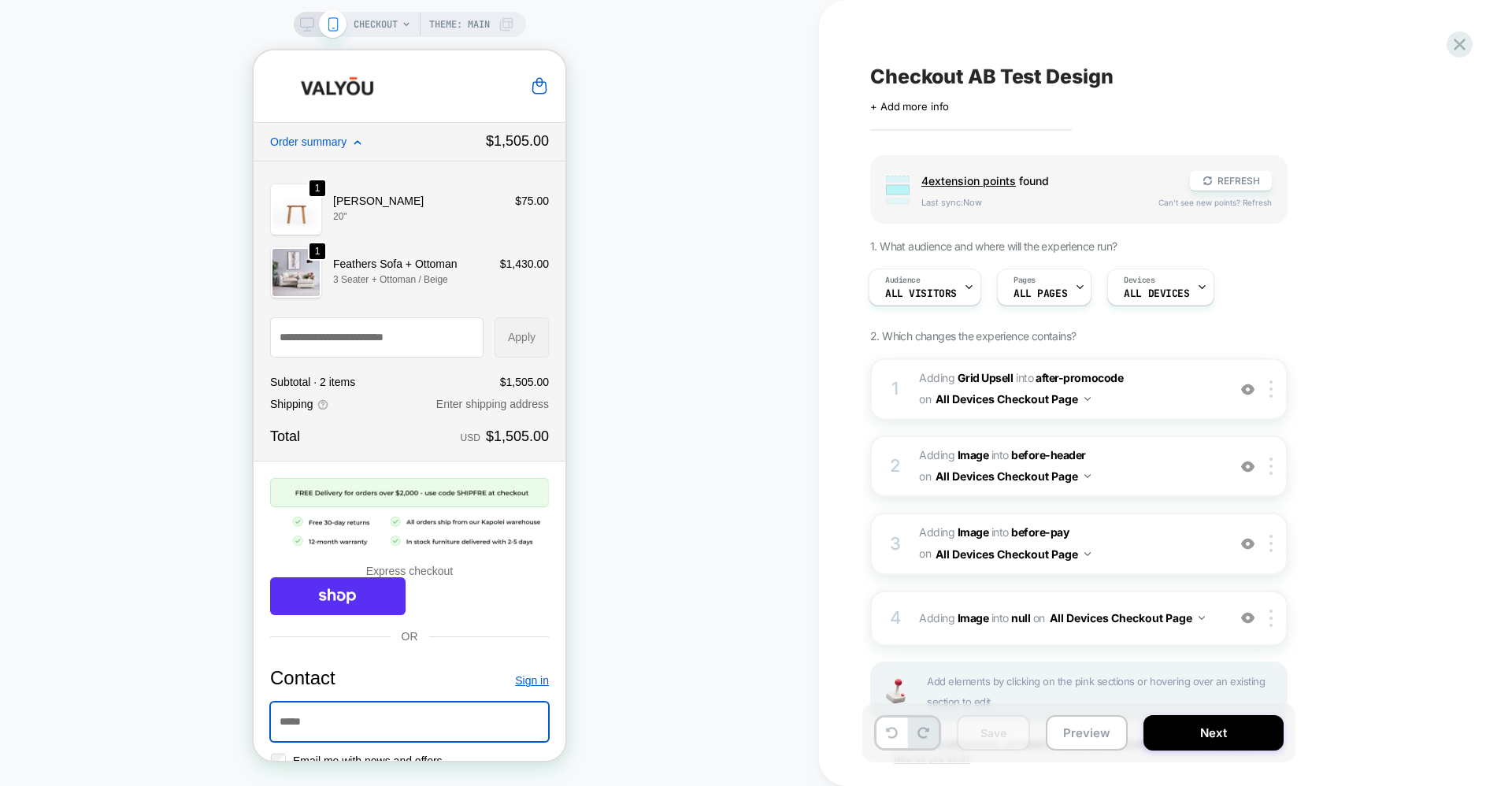
scroll to position [0, 0]
click at [355, 145] on icon "button" at bounding box center [357, 142] width 8 height 8
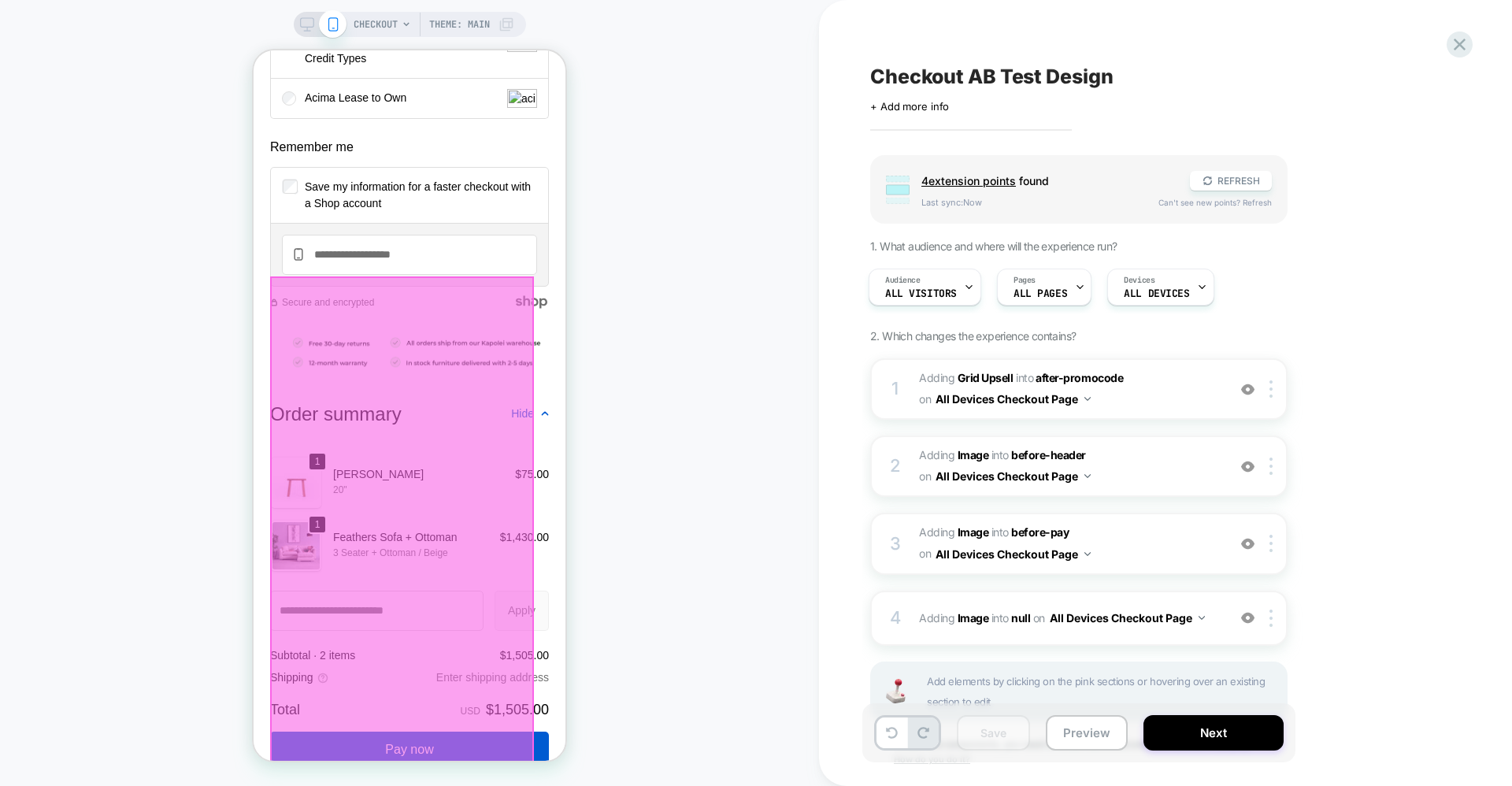
scroll to position [1662, 0]
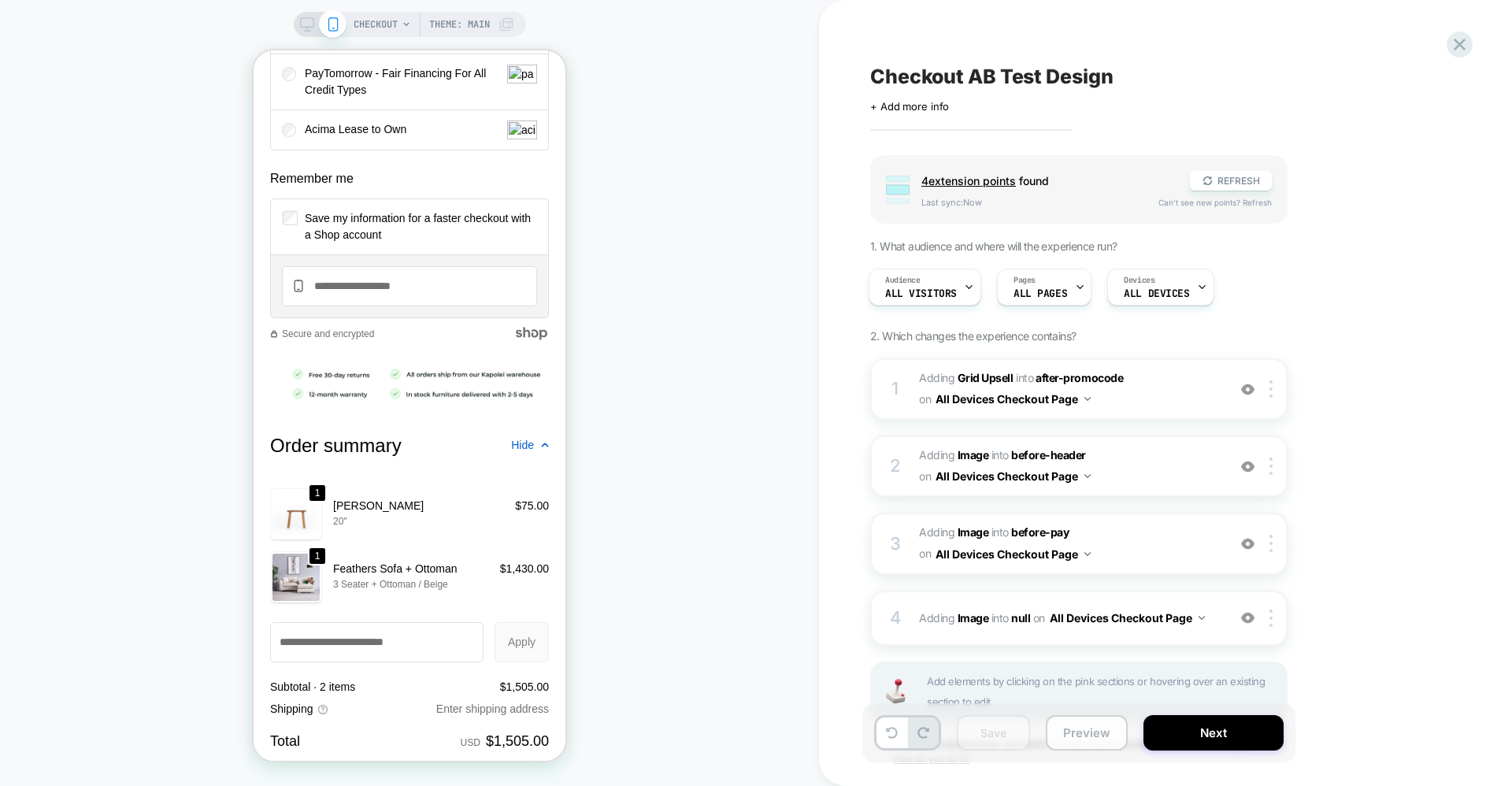
click at [1100, 740] on button "Preview" at bounding box center [1086, 733] width 82 height 35
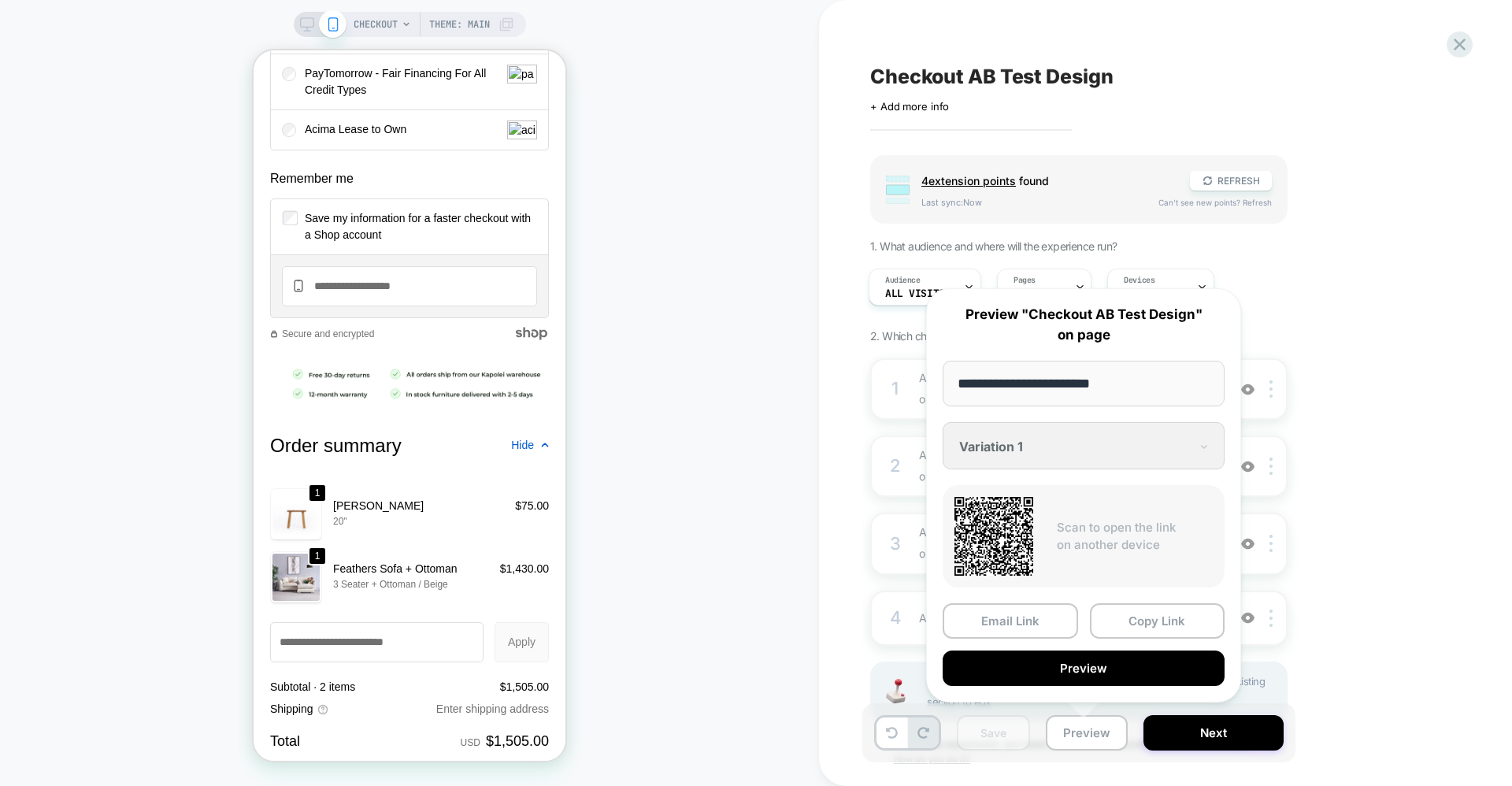
drag, startPoint x: 781, startPoint y: 469, endPoint x: 773, endPoint y: 460, distance: 12.0
click at [781, 469] on div "CHECKOUT Theme: MAIN" at bounding box center [409, 393] width 819 height 754
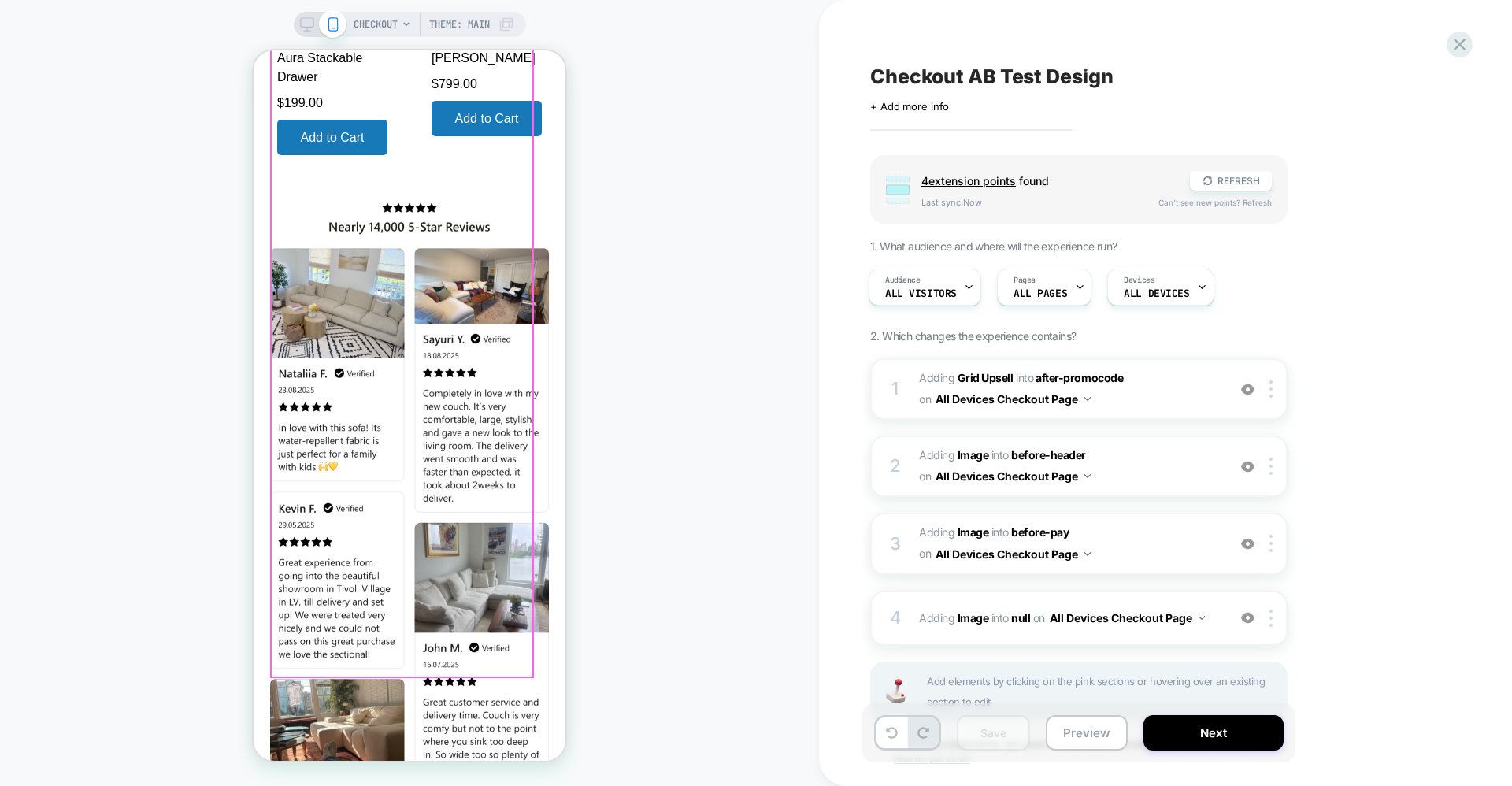
scroll to position [2818, 0]
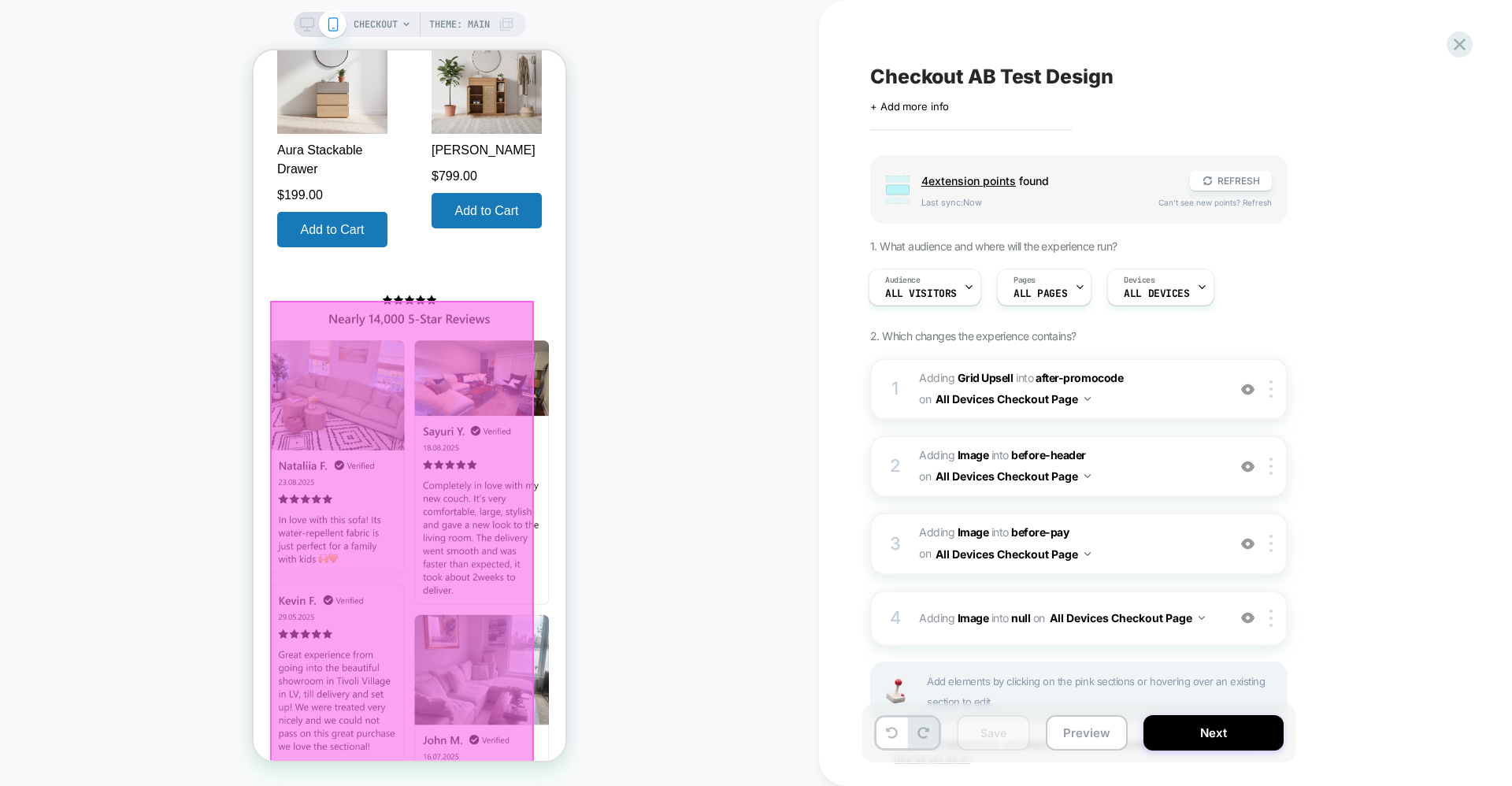
click at [1406, 342] on div "Group 4 extension point s found REFRESH Last sync: Now Can't see new points? Re…" at bounding box center [1158, 481] width 575 height 652
drag, startPoint x: 685, startPoint y: 744, endPoint x: 687, endPoint y: 723, distance: 21.1
click at [685, 744] on div "CHECKOUT Theme: MAIN" at bounding box center [409, 393] width 819 height 754
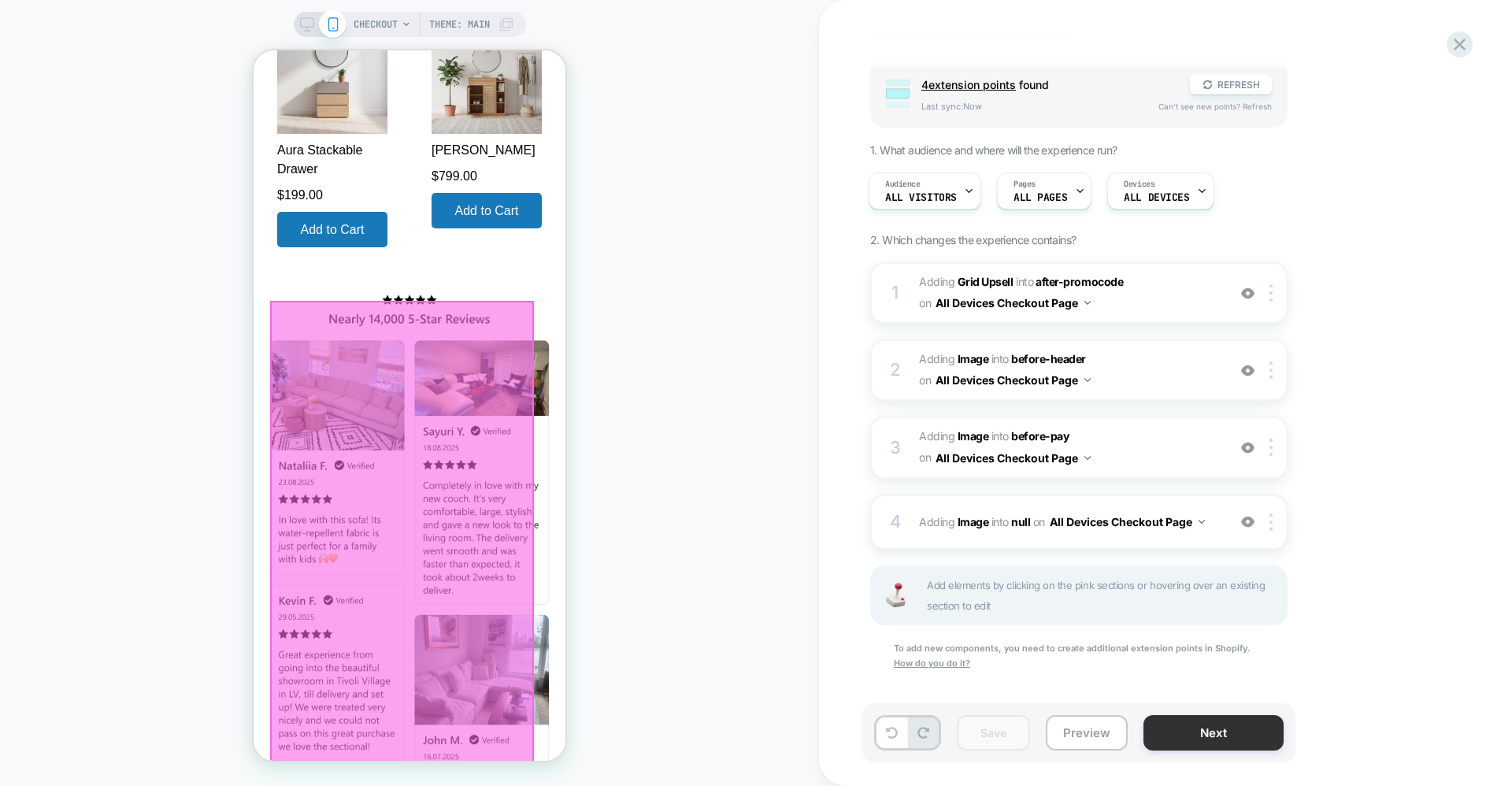
click at [1184, 717] on button "Next" at bounding box center [1213, 733] width 140 height 35
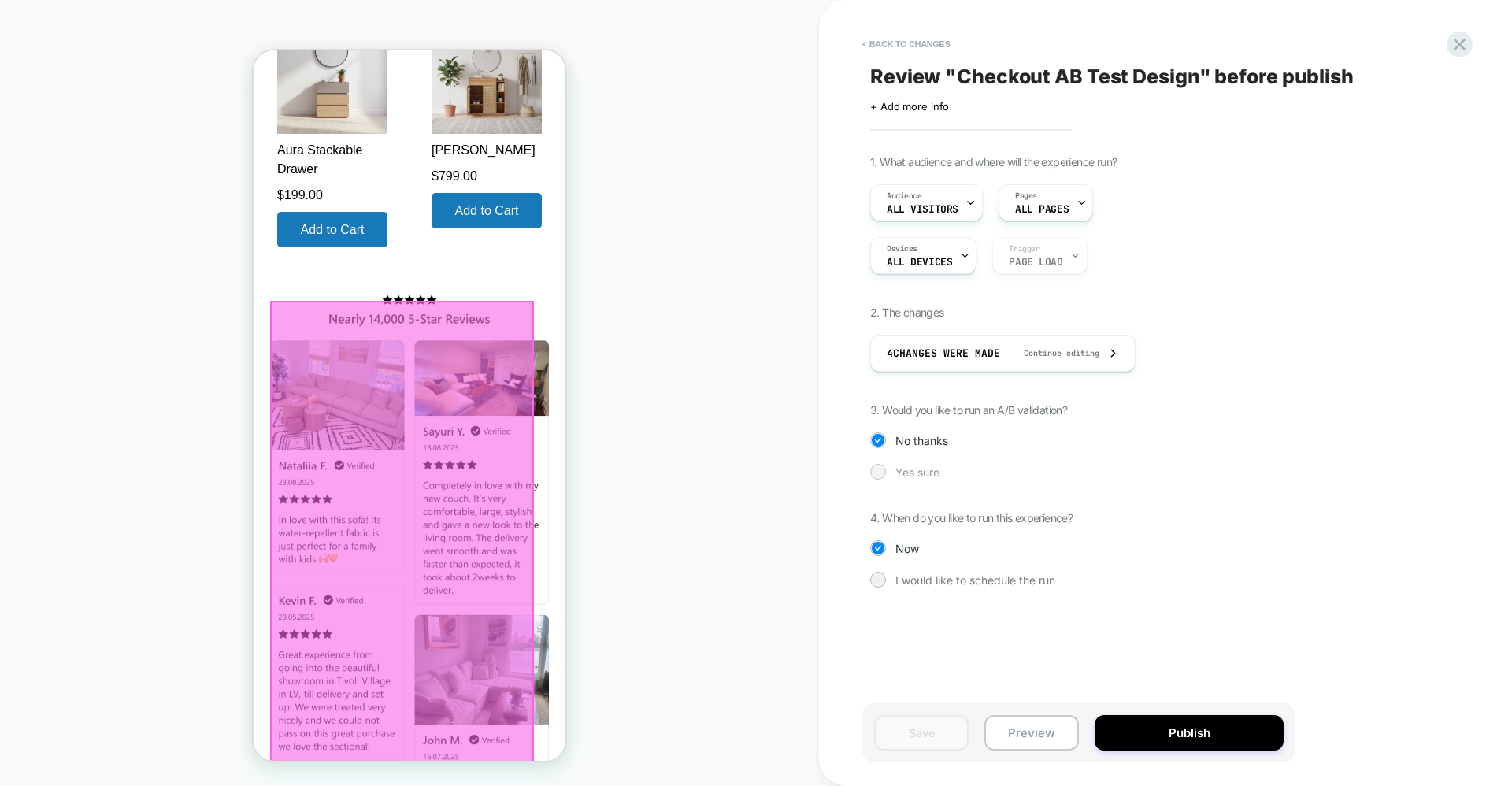
click at [905, 471] on span "Yes sure" at bounding box center [917, 472] width 44 height 13
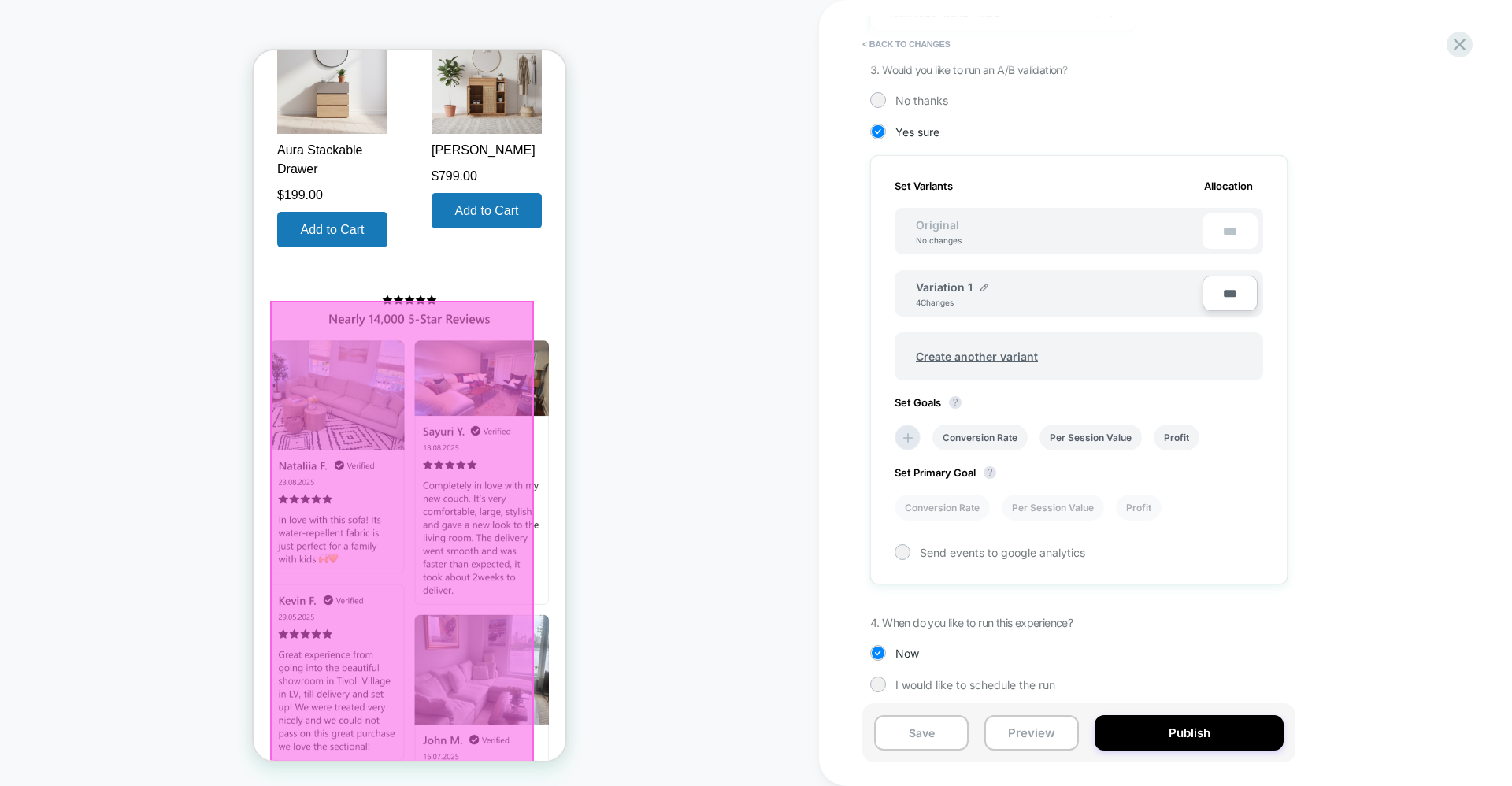
scroll to position [348, 0]
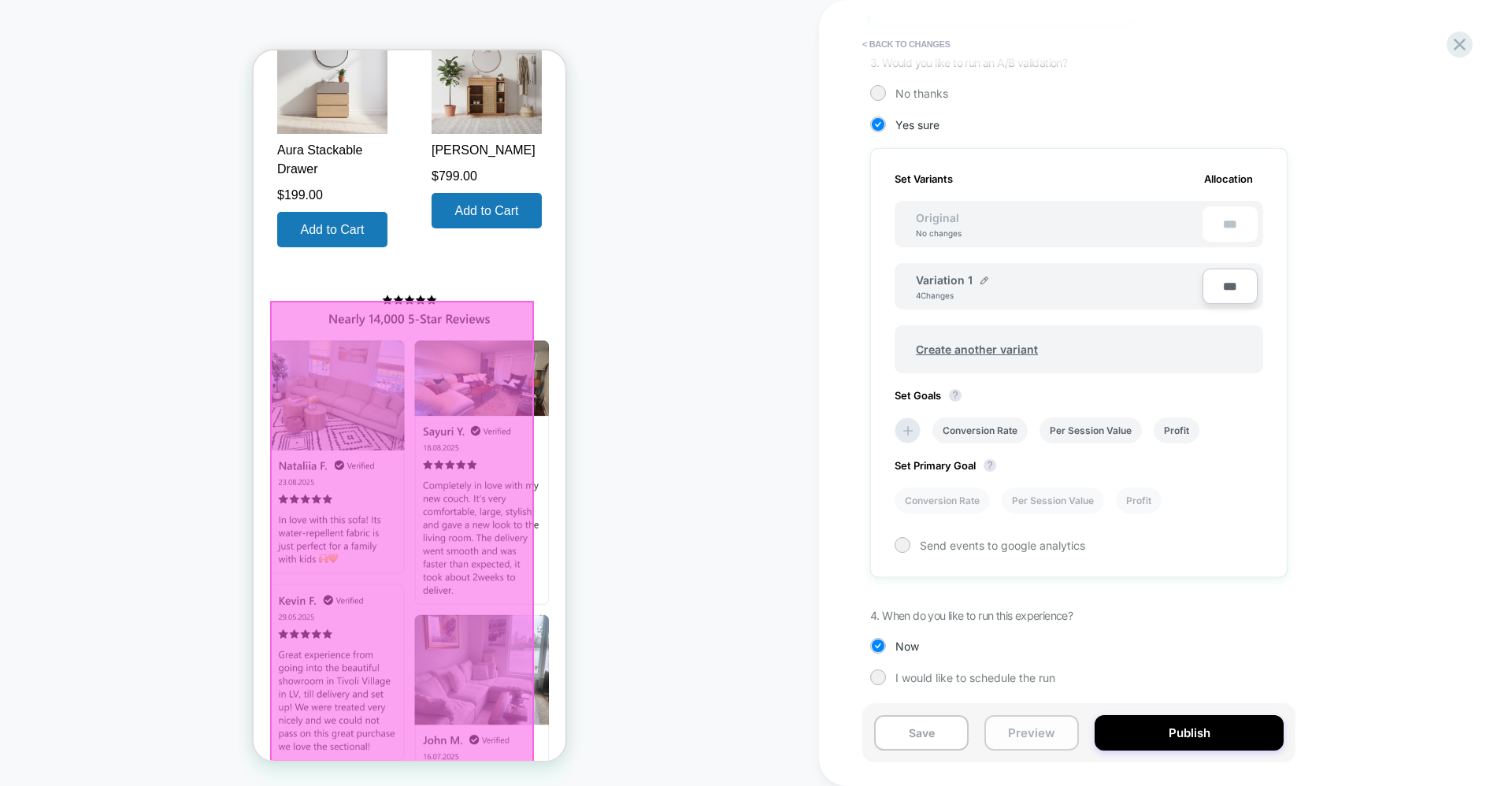
drag, startPoint x: 950, startPoint y: 729, endPoint x: 989, endPoint y: 731, distance: 39.1
click at [951, 729] on button "Save" at bounding box center [920, 733] width 94 height 35
click at [1021, 729] on button "Preview" at bounding box center [1031, 733] width 94 height 35
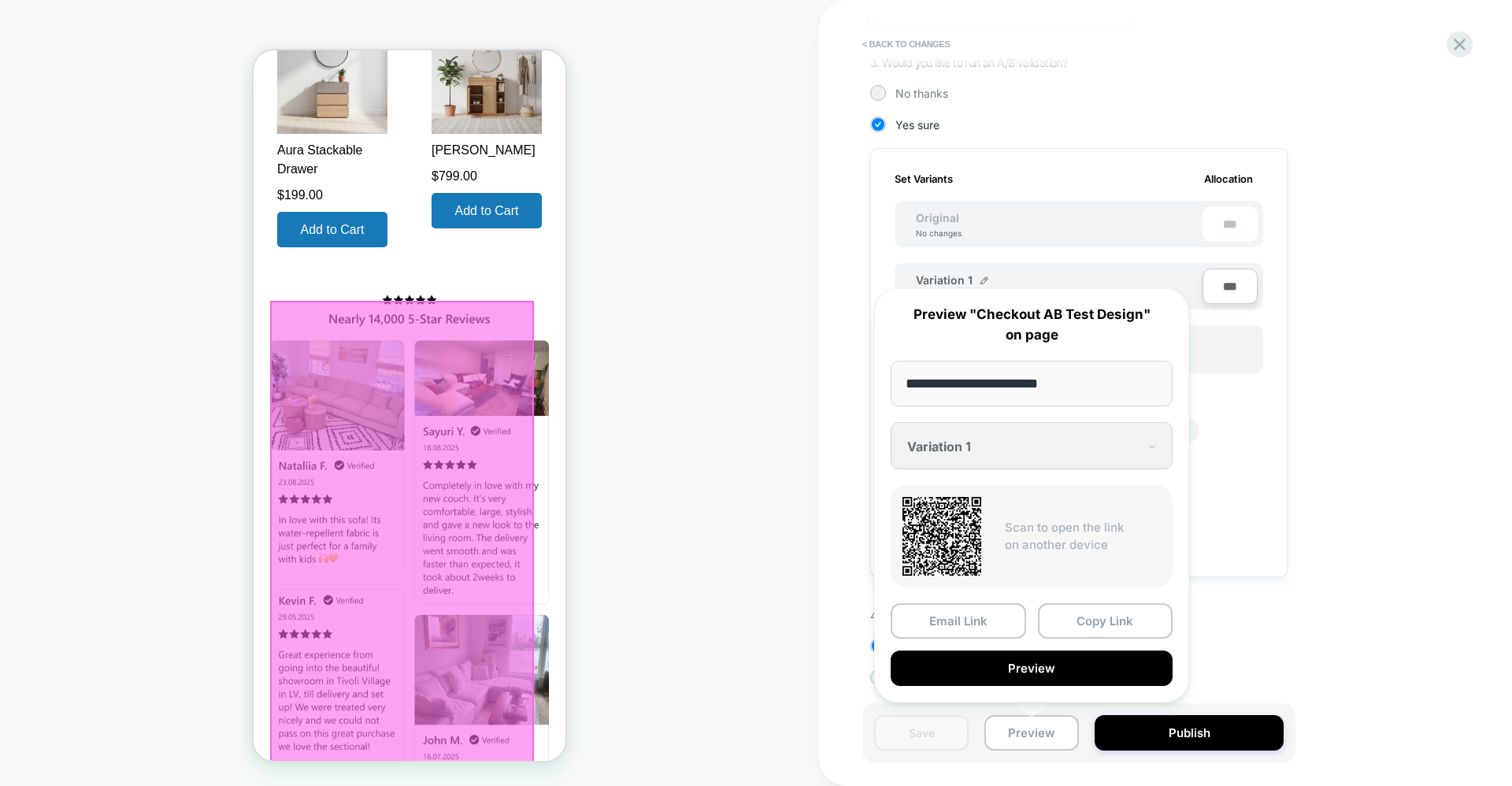
click at [972, 461] on div "**********" at bounding box center [1031, 496] width 315 height 415
drag, startPoint x: 1019, startPoint y: 453, endPoint x: 1040, endPoint y: 452, distance: 21.0
click at [1033, 452] on div "**********" at bounding box center [1031, 496] width 315 height 415
click at [1114, 453] on div "**********" at bounding box center [1031, 496] width 315 height 415
click at [1055, 671] on button "Preview" at bounding box center [1032, 669] width 282 height 35
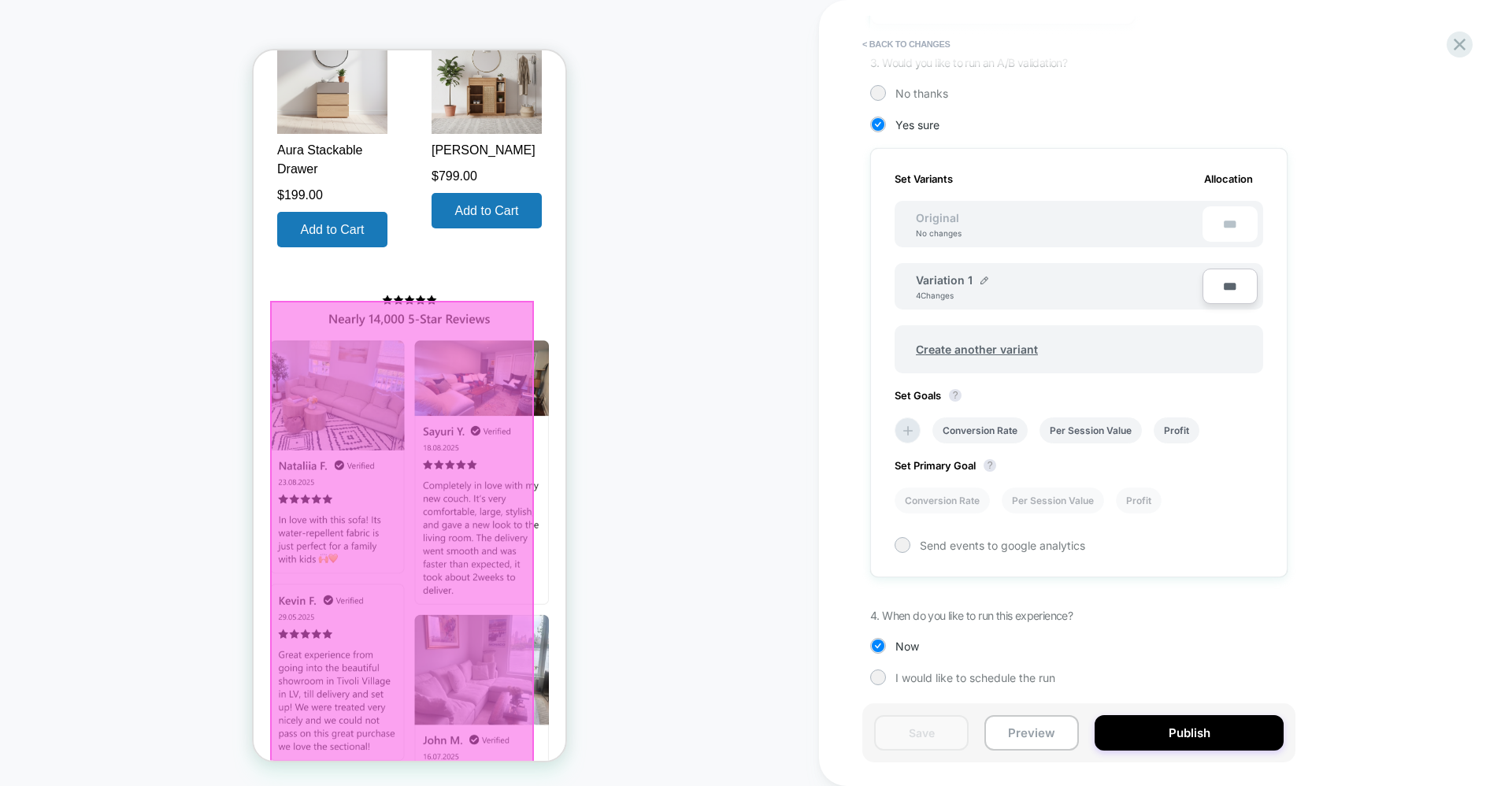
click at [703, 276] on div "CHECKOUT Theme: MAIN" at bounding box center [409, 393] width 819 height 754
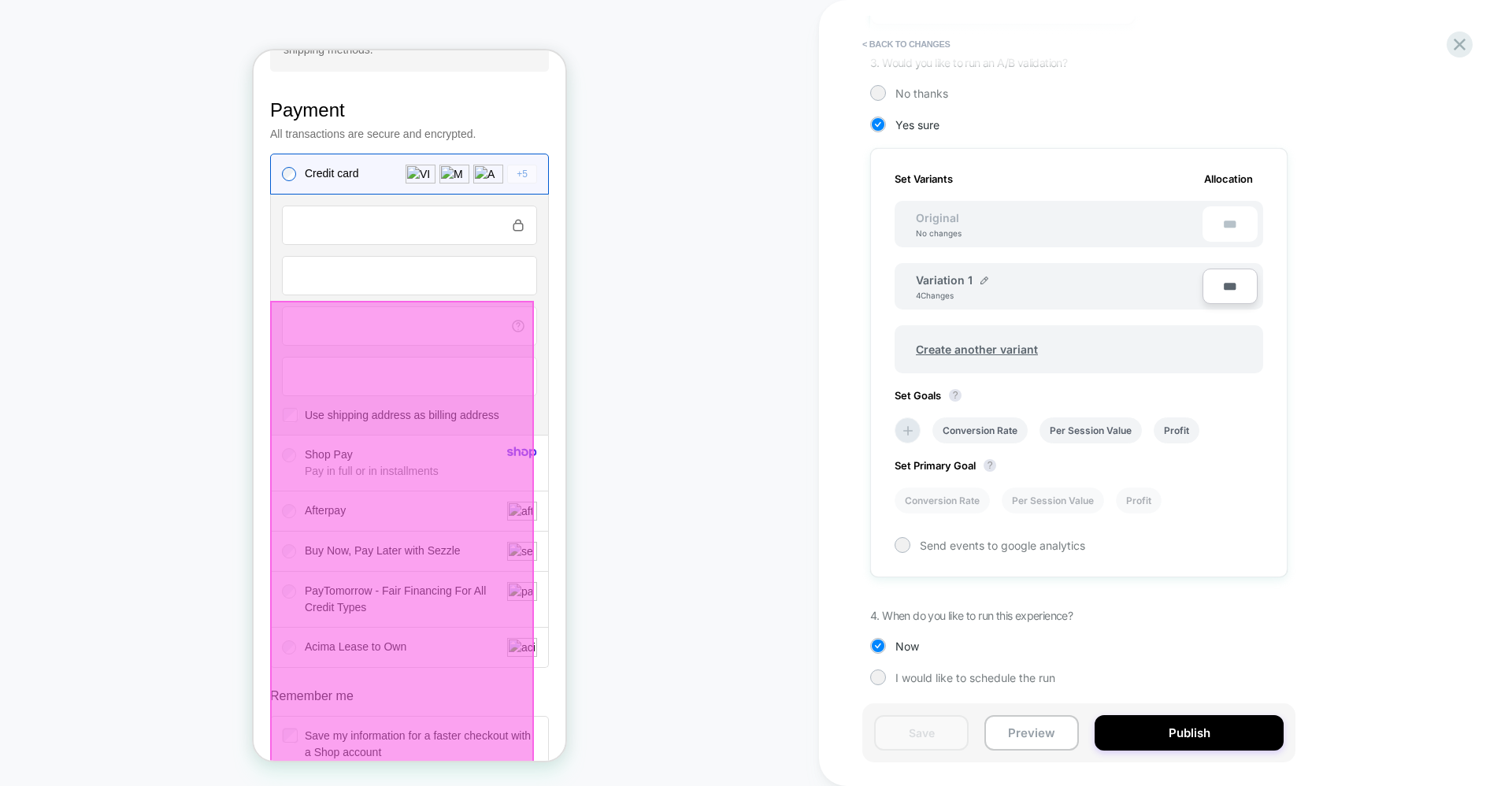
scroll to position [619, 0]
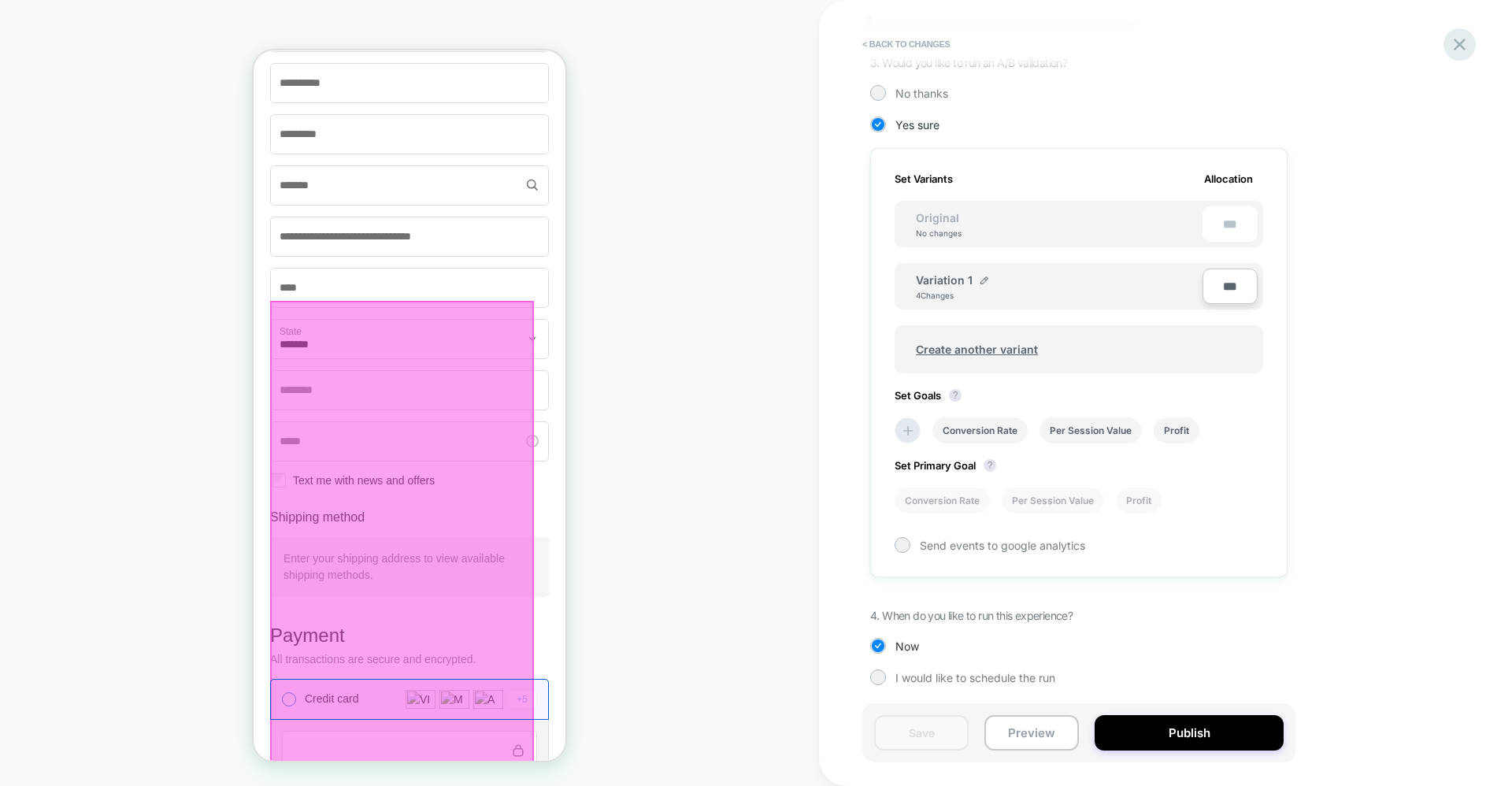
click at [1462, 46] on icon at bounding box center [1458, 44] width 11 height 11
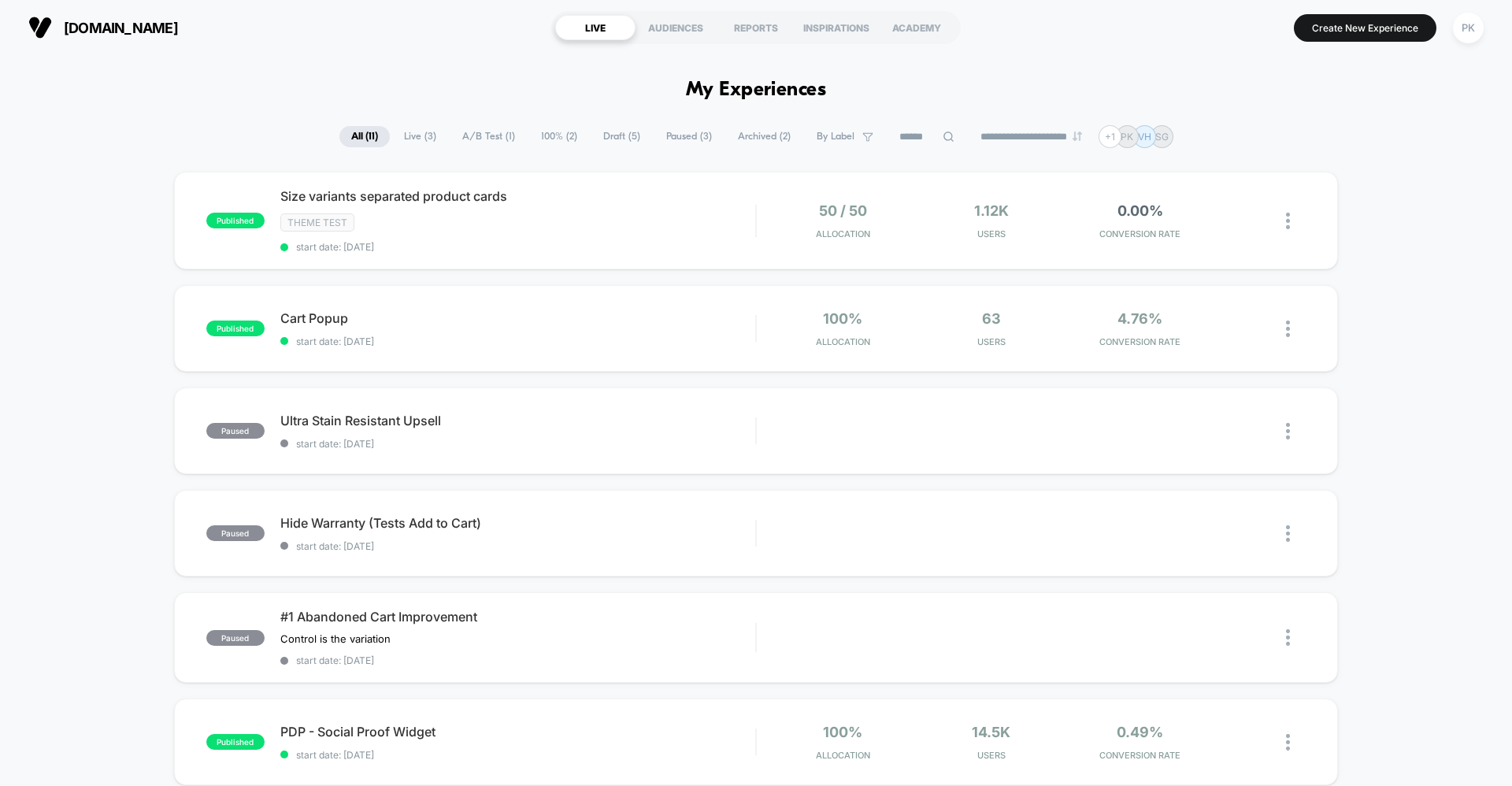
click at [1394, 676] on div "published Size variants separated product cards Theme Test start date: [DATE] 5…" at bounding box center [756, 774] width 1512 height 1204
click at [619, 130] on span "Draft ( 5 )" at bounding box center [622, 137] width 61 height 21
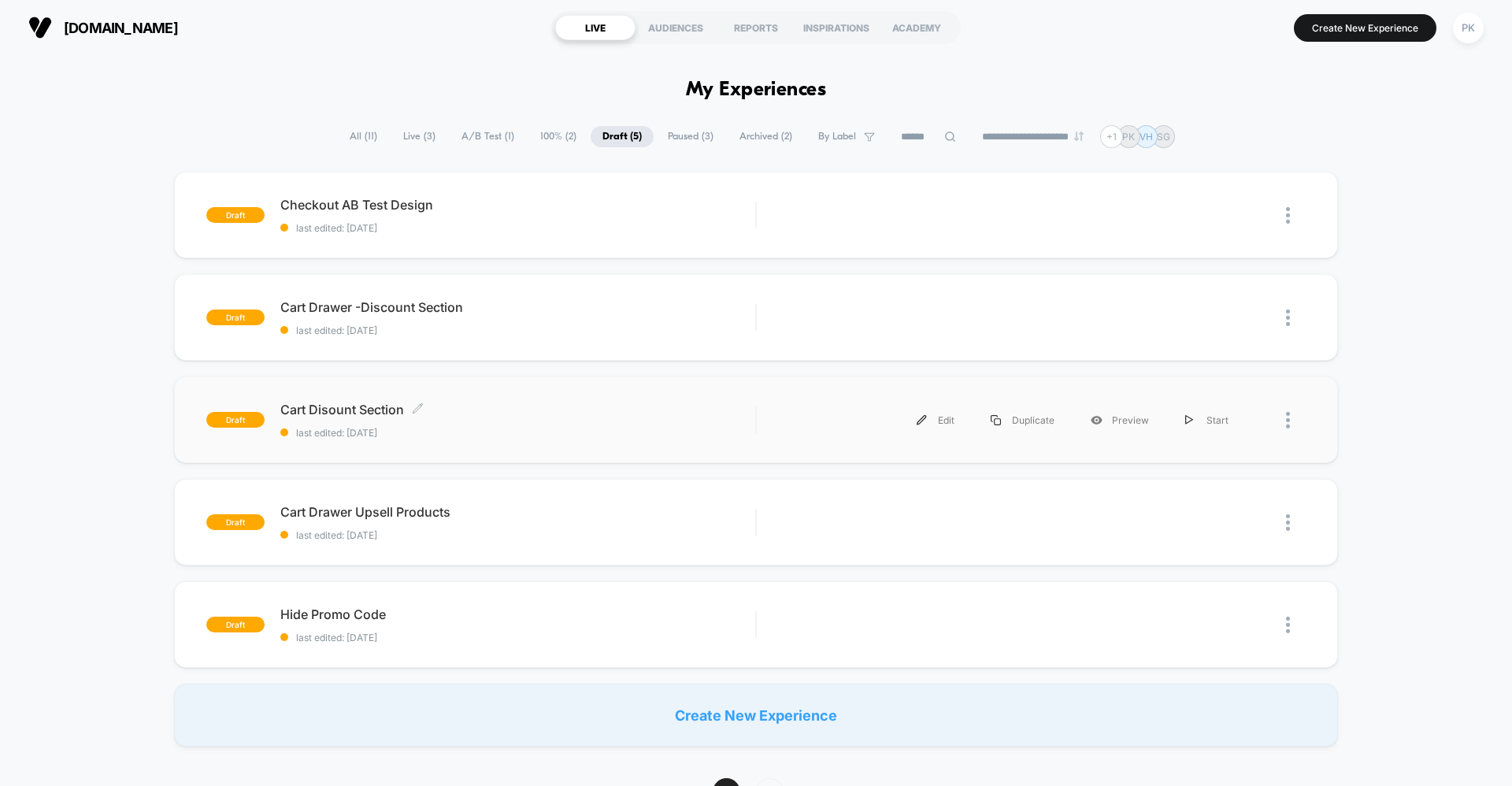
click at [475, 433] on span "last edited: [DATE]" at bounding box center [518, 432] width 474 height 11
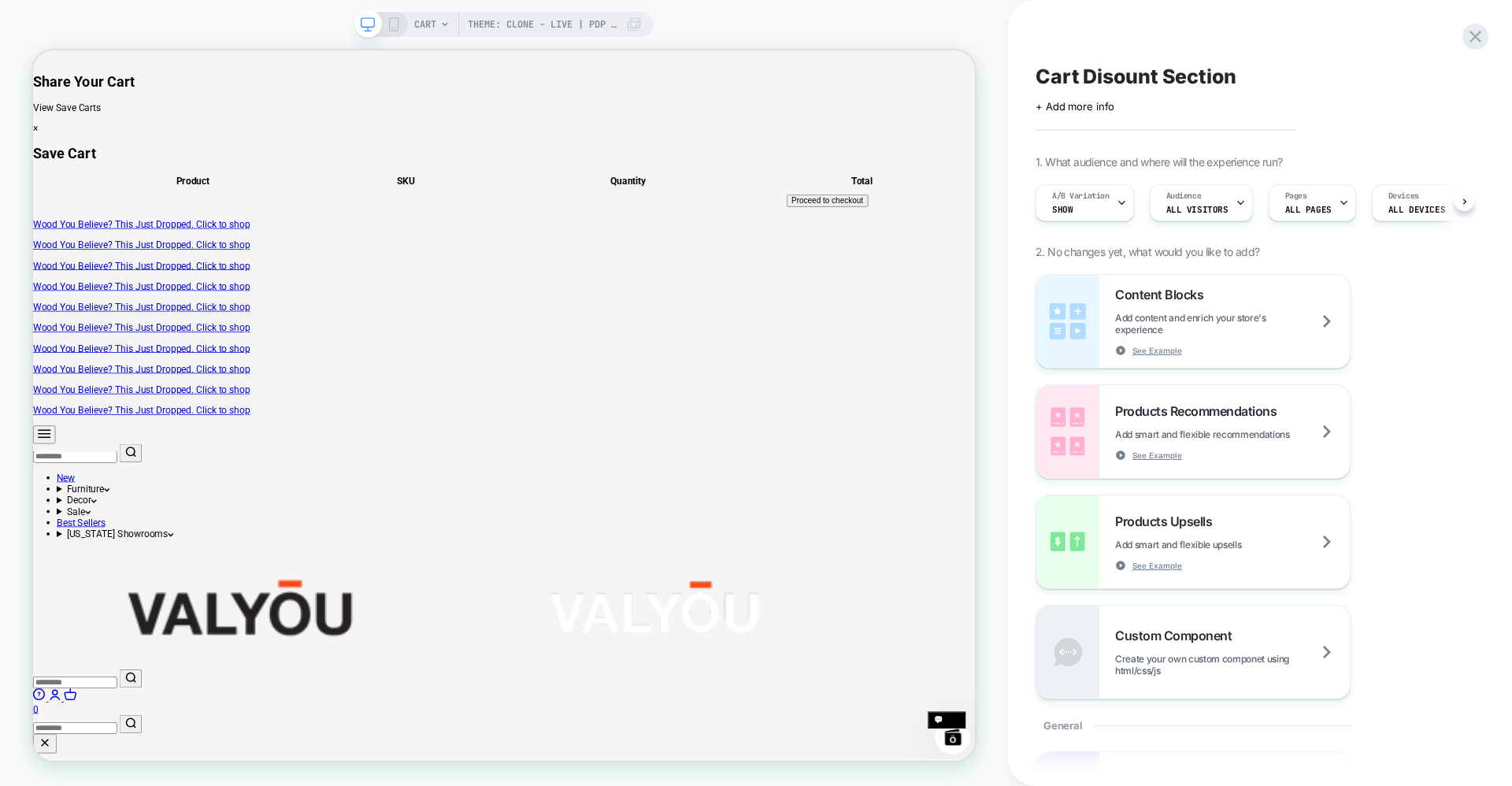
scroll to position [0, 1]
click at [1478, 34] on icon at bounding box center [1474, 36] width 11 height 11
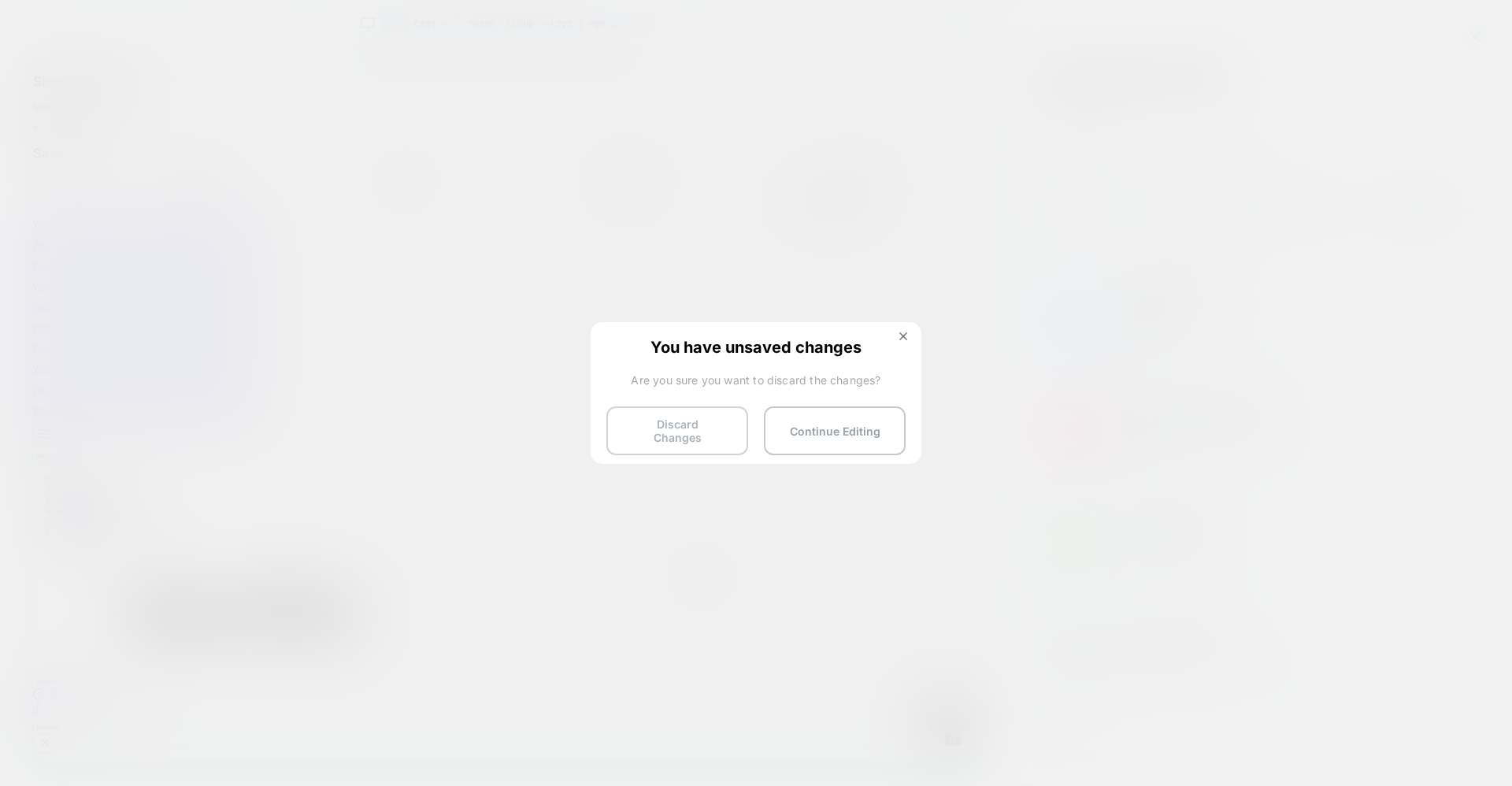
click at [657, 432] on button "Discard Changes" at bounding box center [677, 430] width 142 height 49
